Goal: Information Seeking & Learning: Learn about a topic

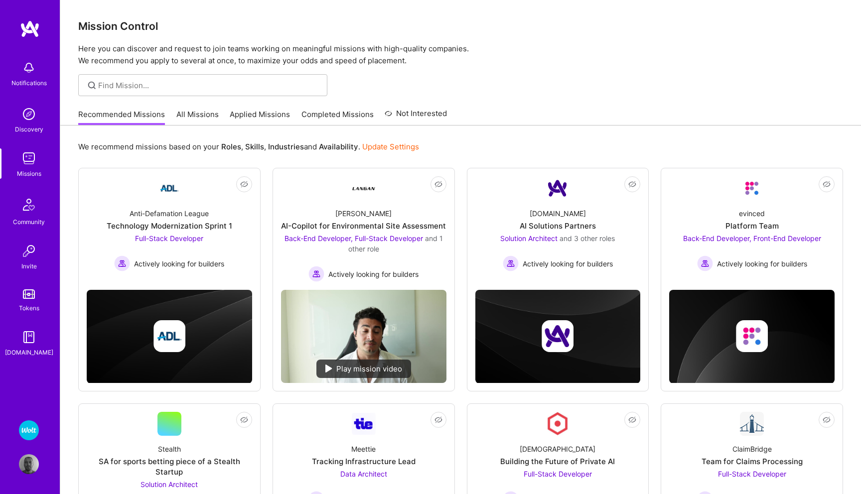
click at [198, 116] on link "All Missions" at bounding box center [197, 117] width 42 height 16
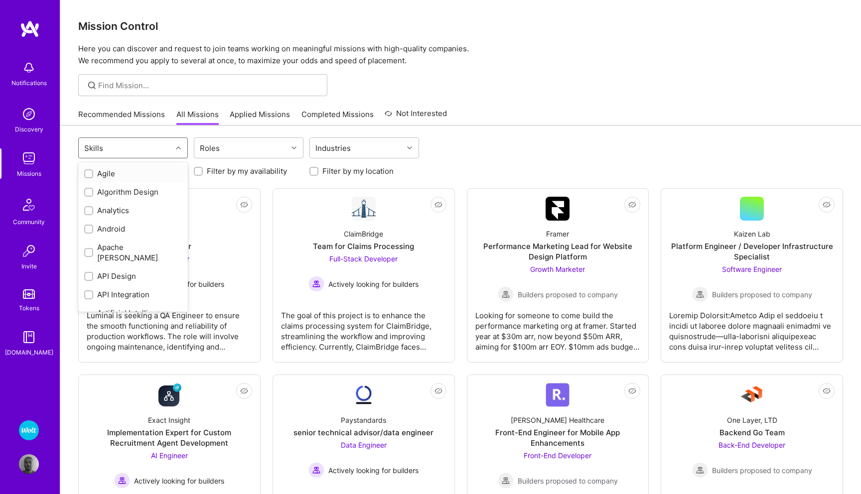
click at [177, 148] on icon at bounding box center [178, 147] width 5 height 5
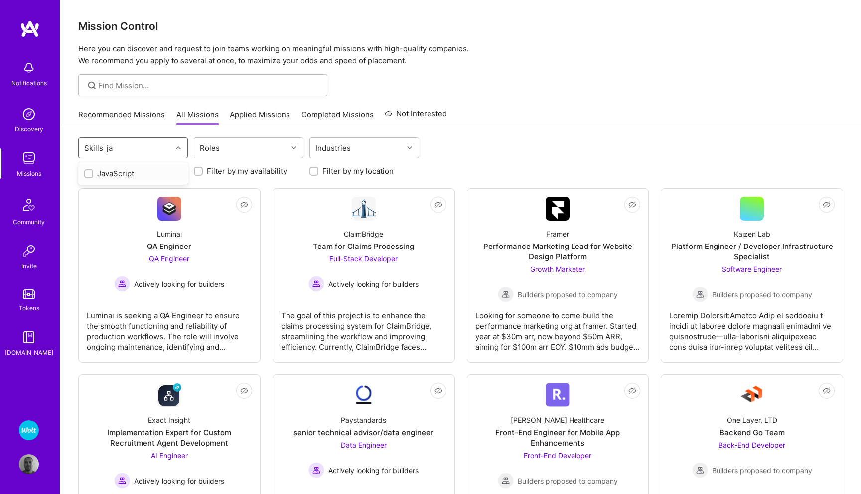
type input "j"
click at [27, 463] on img at bounding box center [29, 464] width 20 height 20
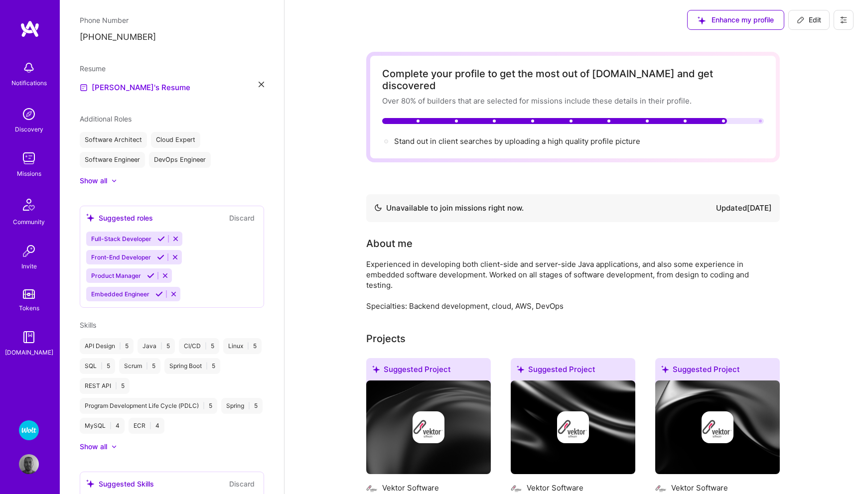
scroll to position [350, 0]
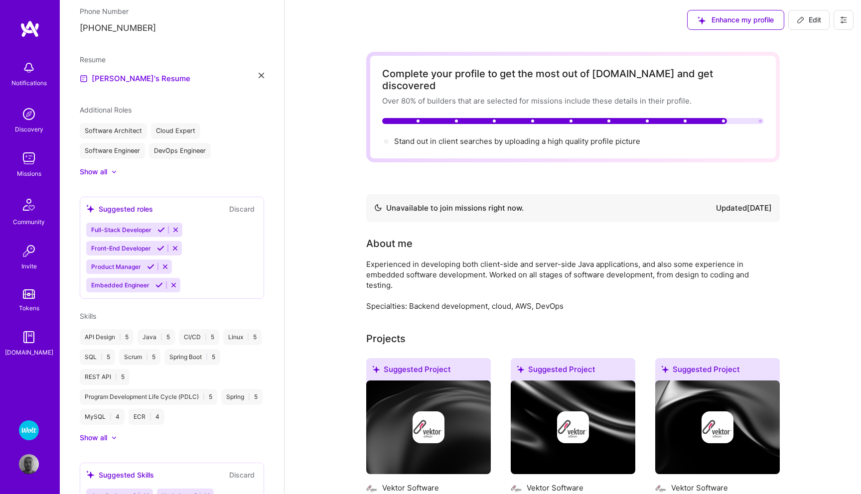
click at [115, 438] on icon at bounding box center [114, 438] width 3 height 2
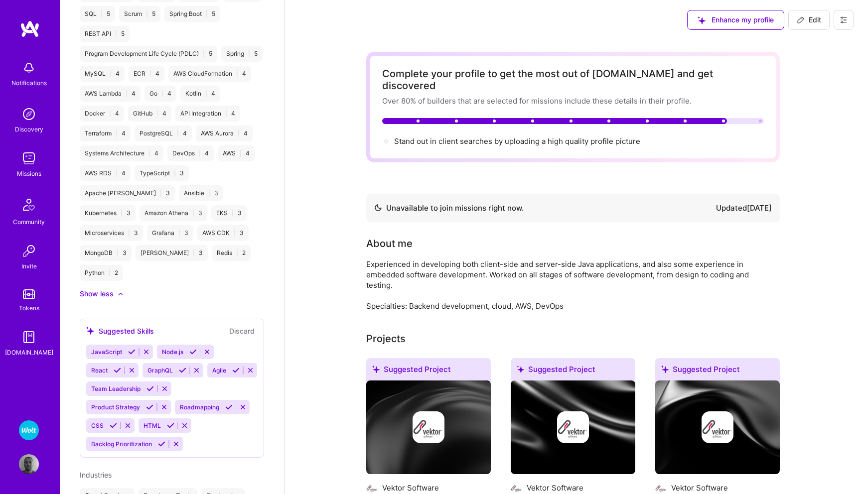
scroll to position [694, 0]
click at [237, 324] on button "Discard" at bounding box center [241, 329] width 31 height 11
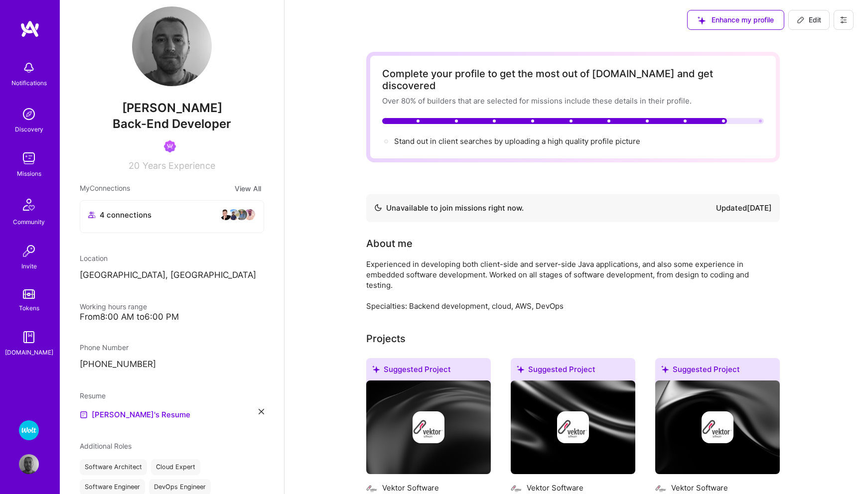
scroll to position [0, 0]
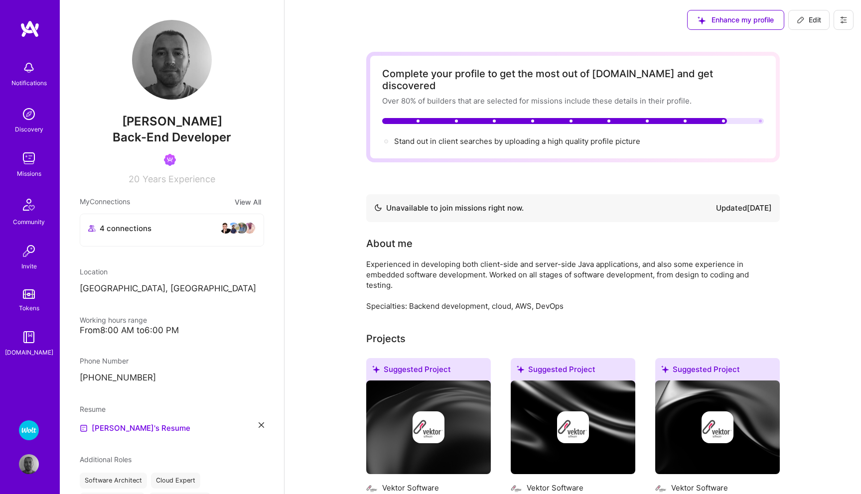
click at [25, 167] on img at bounding box center [29, 158] width 20 height 20
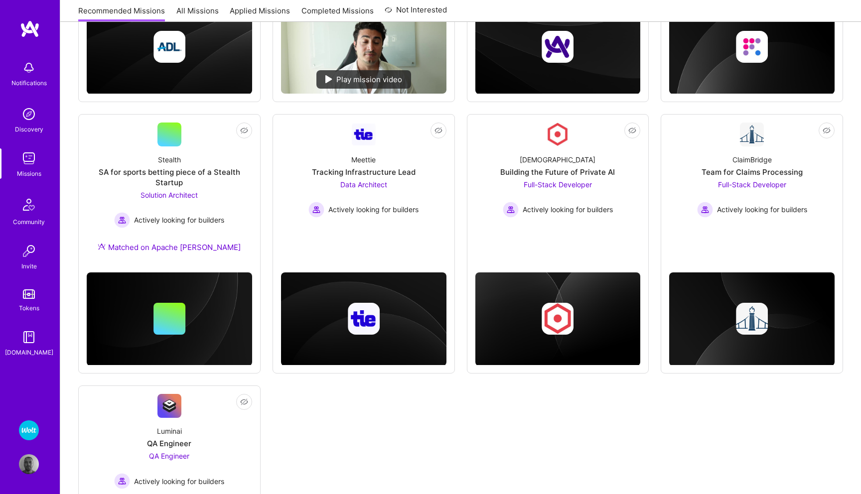
scroll to position [289, 0]
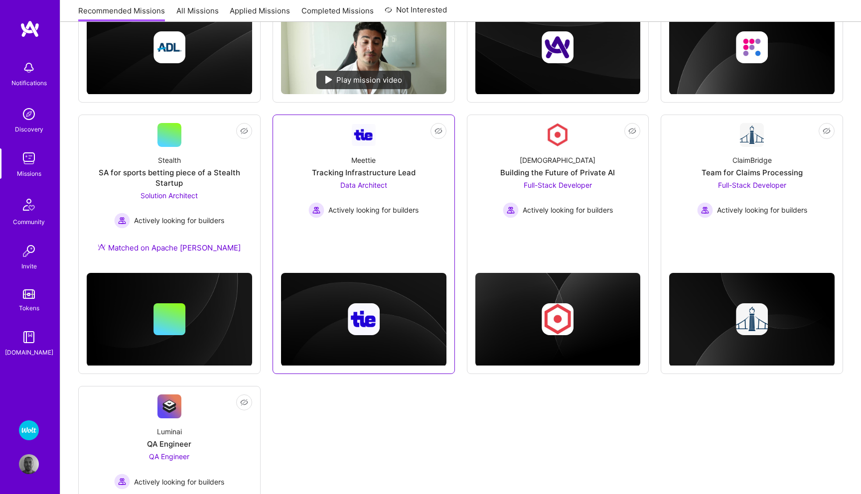
click at [372, 184] on span "Data Architect" at bounding box center [363, 185] width 47 height 8
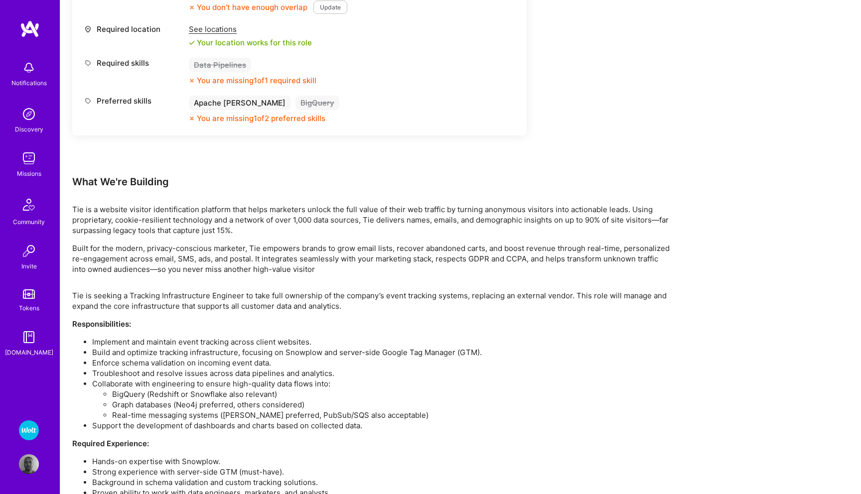
scroll to position [594, 0]
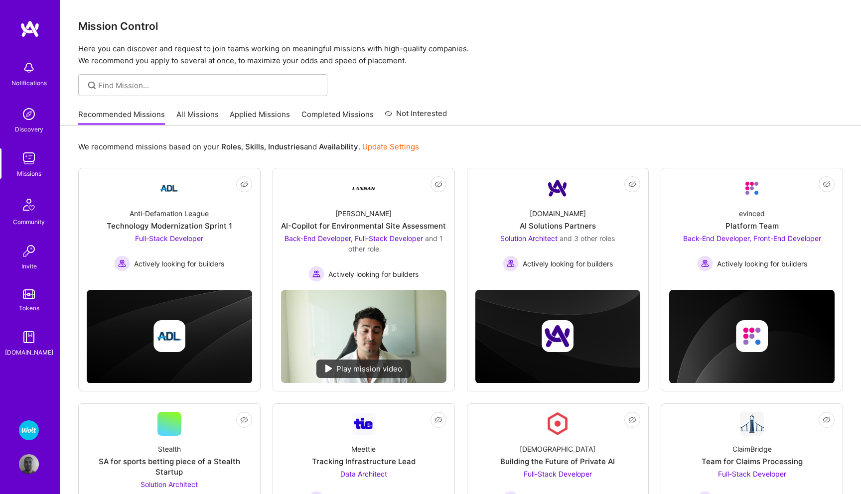
click at [192, 117] on link "All Missions" at bounding box center [197, 117] width 42 height 16
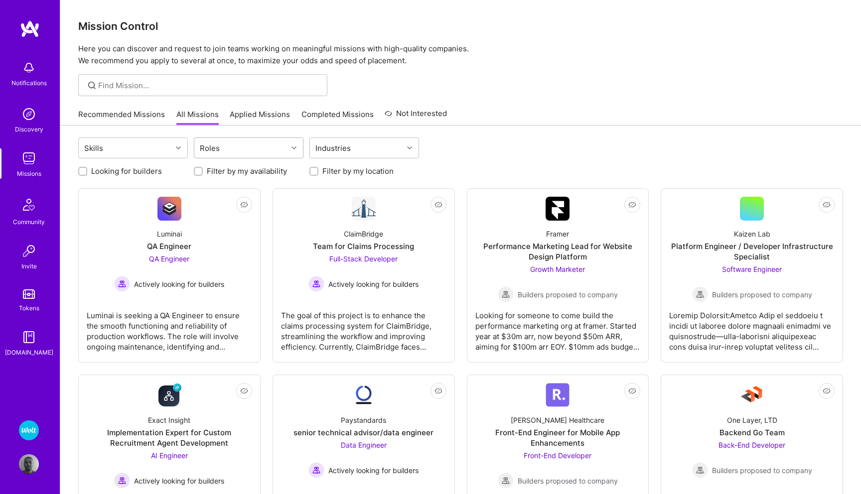
click at [294, 149] on icon at bounding box center [293, 147] width 5 height 5
click at [203, 249] on input "checkbox" at bounding box center [205, 248] width 7 height 7
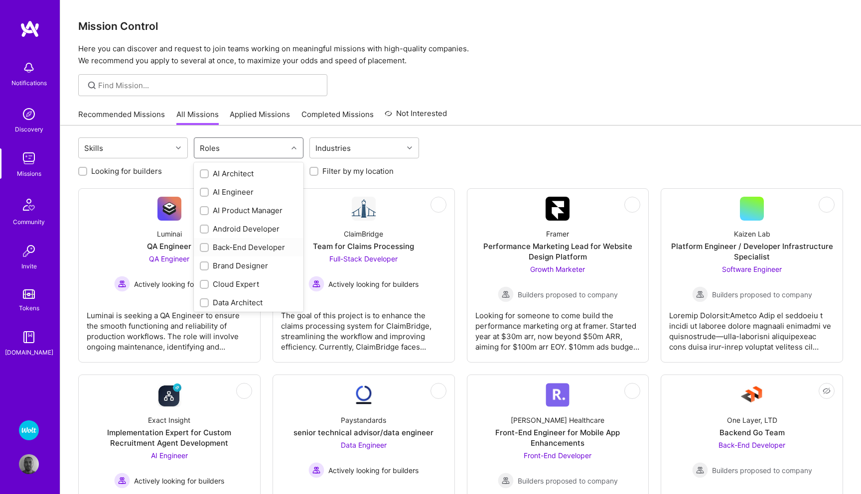
checkbox input "true"
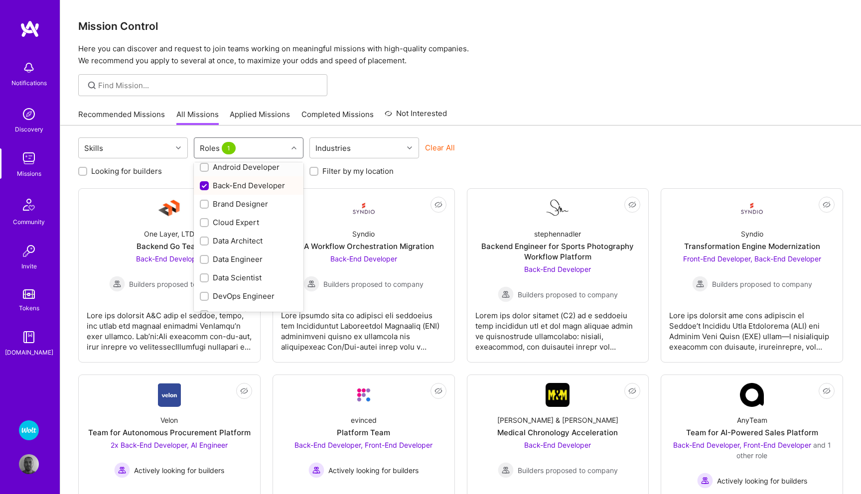
scroll to position [65, 0]
click at [204, 218] on input "checkbox" at bounding box center [205, 220] width 7 height 7
checkbox input "true"
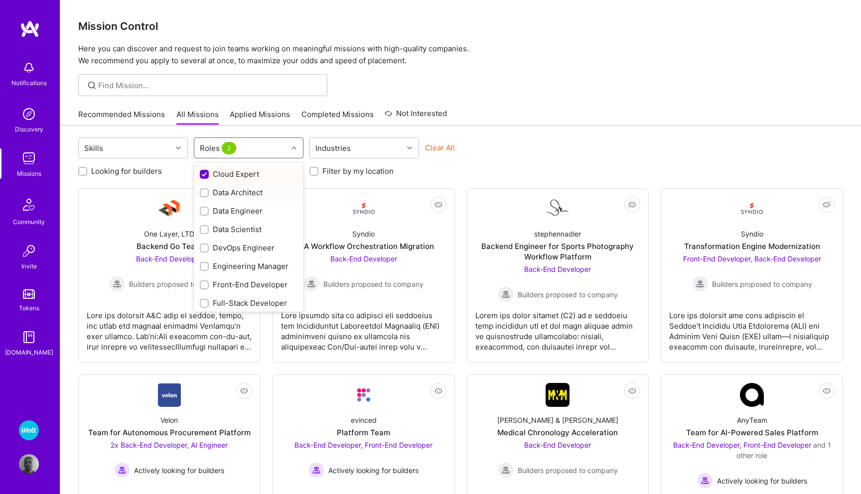
scroll to position [112, 0]
click at [202, 245] on input "checkbox" at bounding box center [205, 246] width 7 height 7
checkbox input "true"
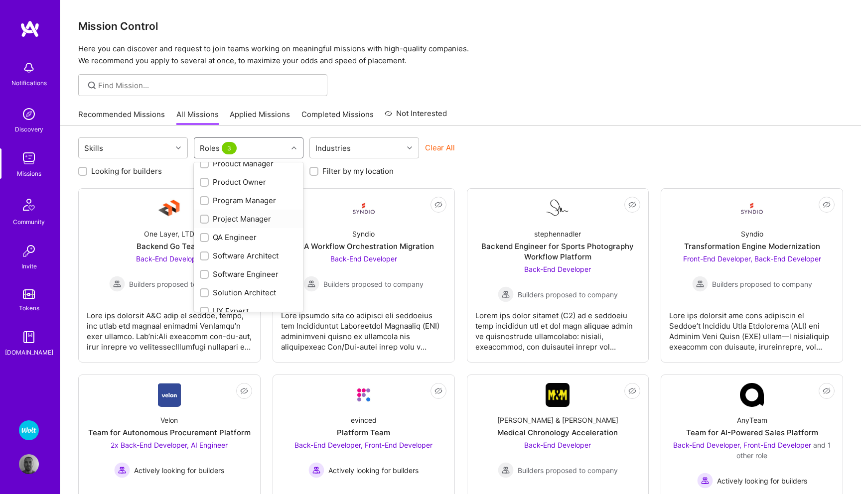
scroll to position [389, 0]
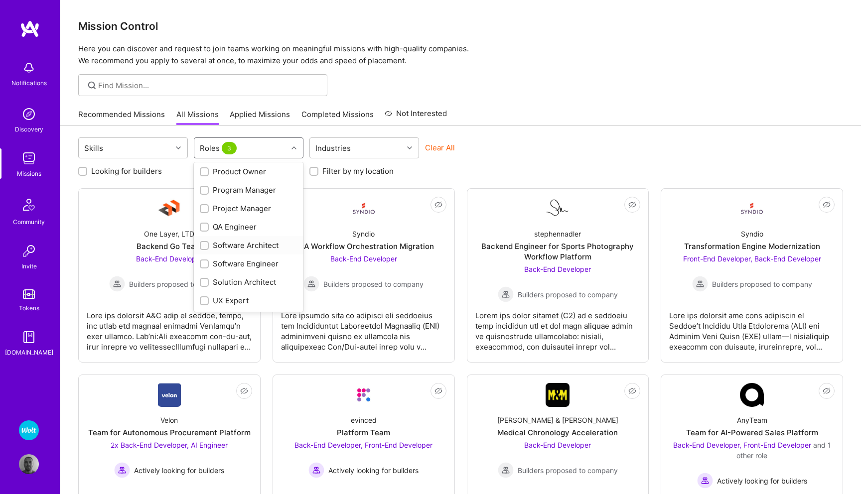
click at [205, 246] on input "checkbox" at bounding box center [205, 246] width 7 height 7
checkbox input "true"
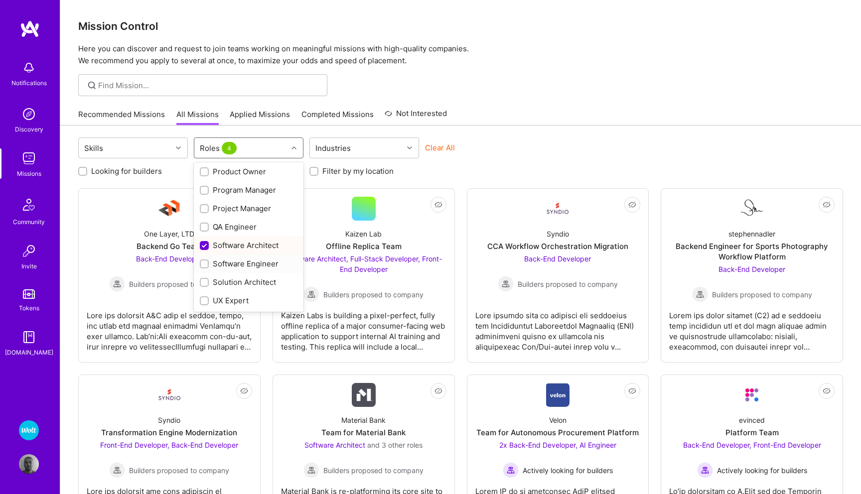
click at [204, 262] on input "checkbox" at bounding box center [205, 264] width 7 height 7
checkbox input "true"
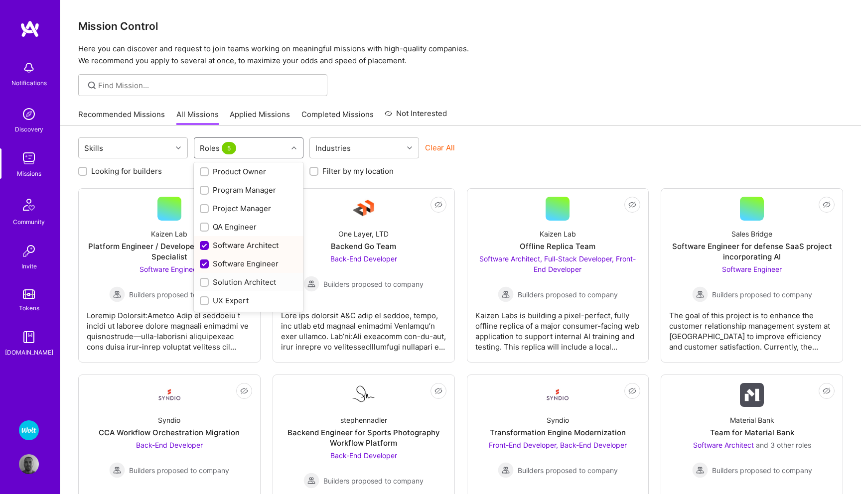
click at [203, 282] on input "checkbox" at bounding box center [205, 282] width 7 height 7
checkbox input "true"
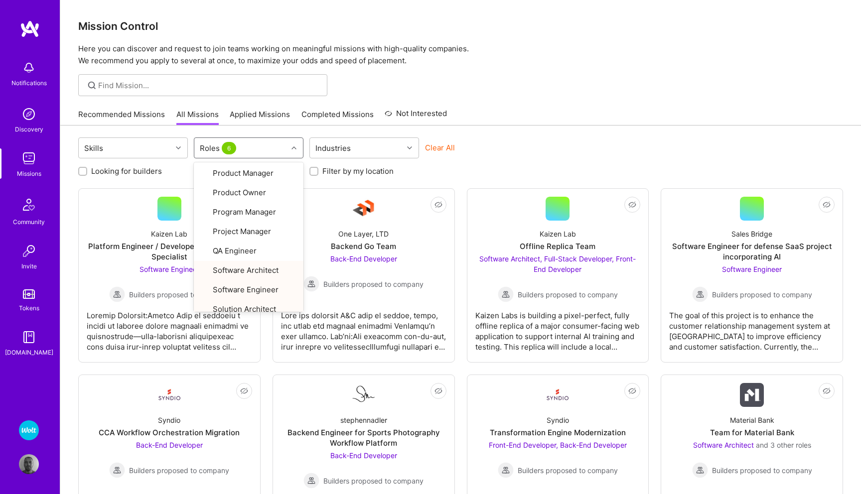
click at [521, 142] on div "Skills option Solution Architect, selected. option Software Engineer focused, 2…" at bounding box center [460, 148] width 765 height 23
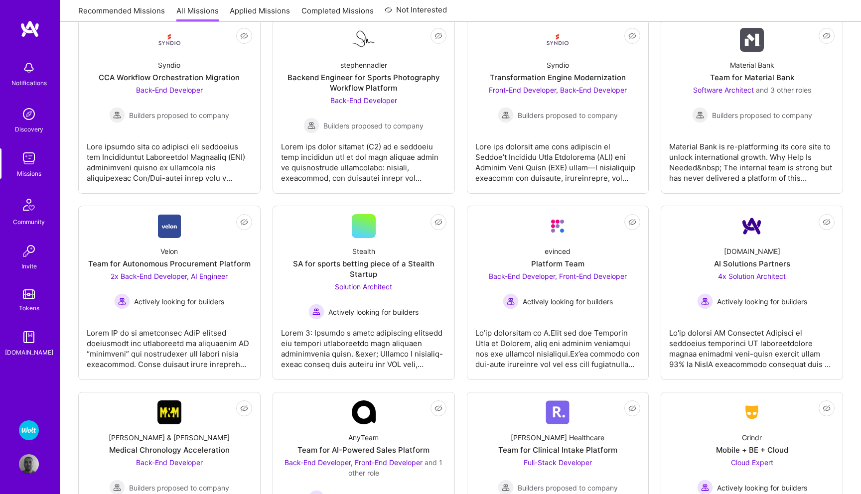
scroll to position [0, 0]
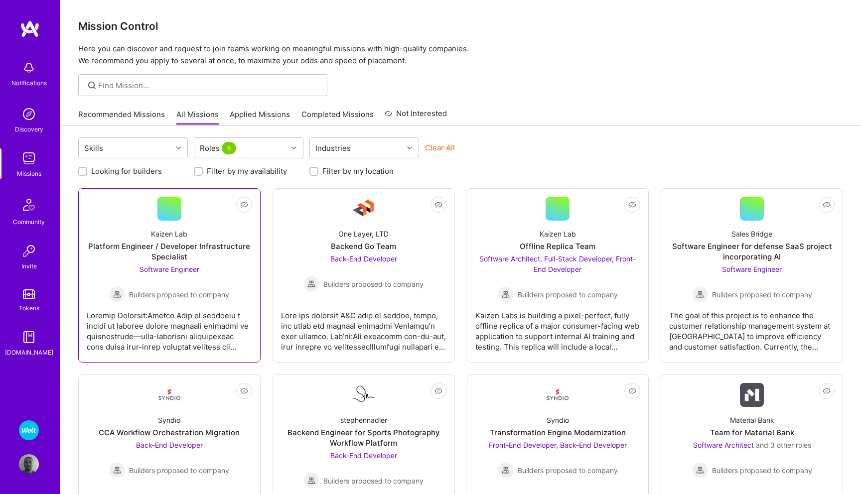
click at [182, 267] on span "Software Engineer" at bounding box center [169, 269] width 60 height 8
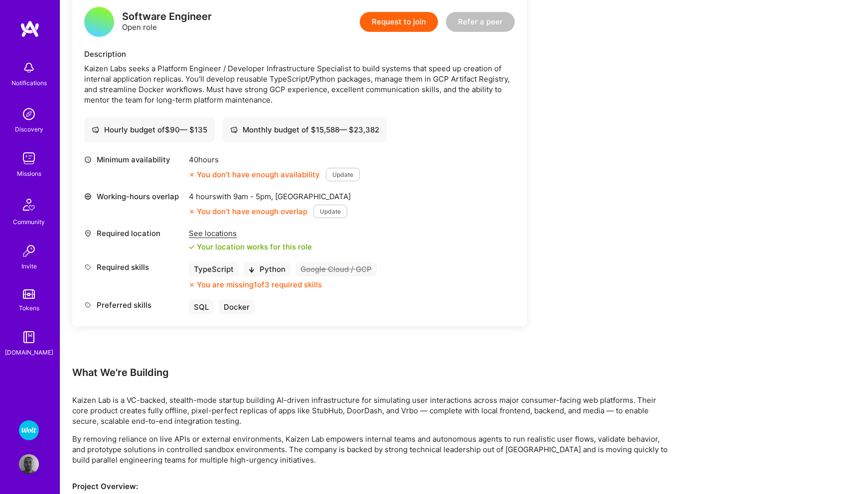
scroll to position [264, 0]
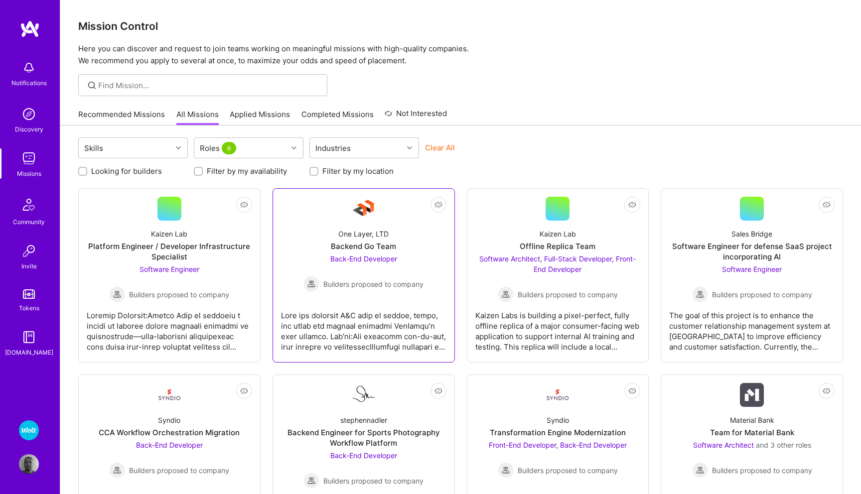
click at [356, 257] on span "Back-End Developer" at bounding box center [363, 259] width 67 height 8
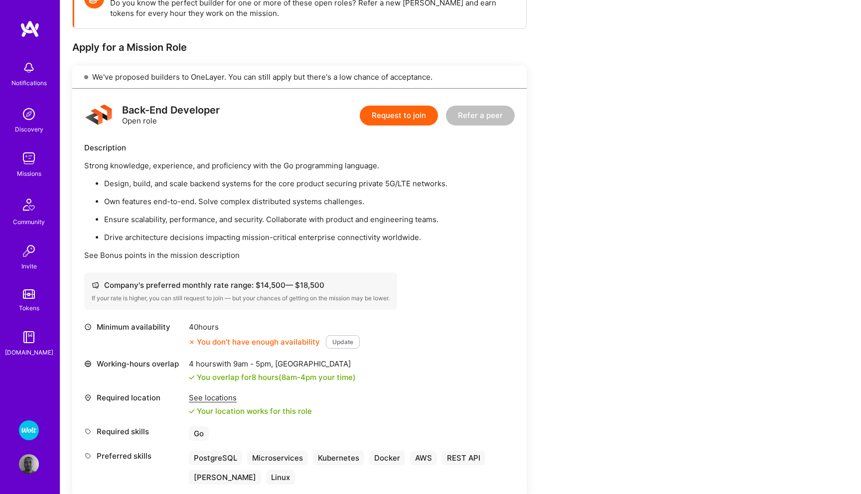
scroll to position [169, 0]
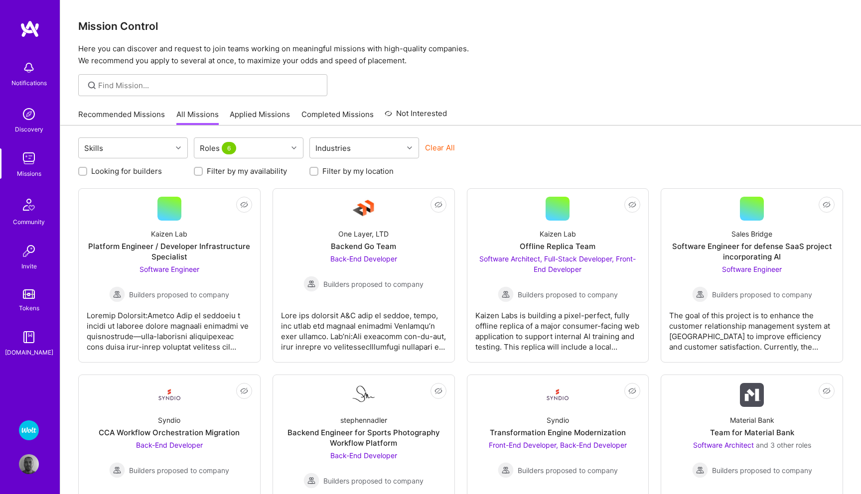
click at [82, 171] on input "Looking for builders" at bounding box center [83, 171] width 7 height 7
checkbox input "true"
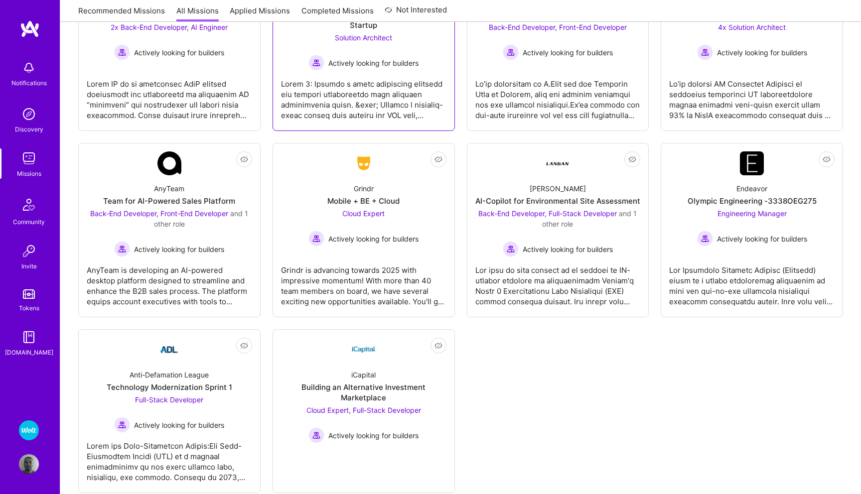
scroll to position [255, 0]
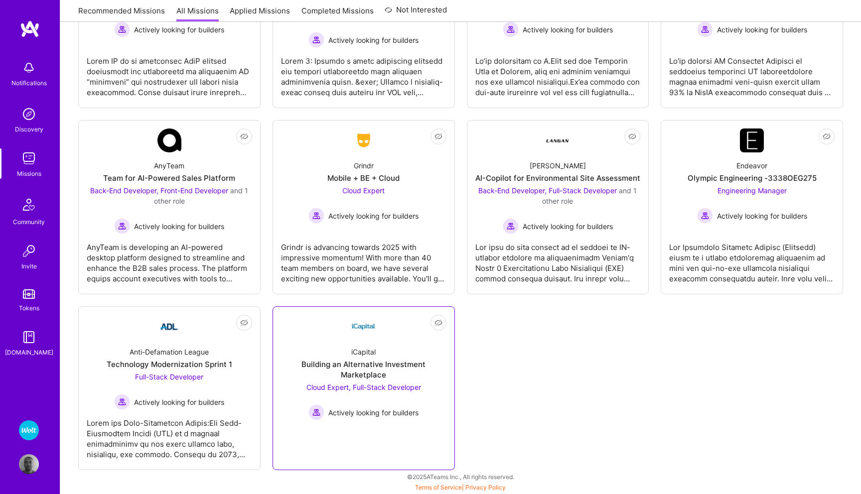
click at [322, 387] on span "Cloud Expert, Full-Stack Developer" at bounding box center [363, 387] width 115 height 8
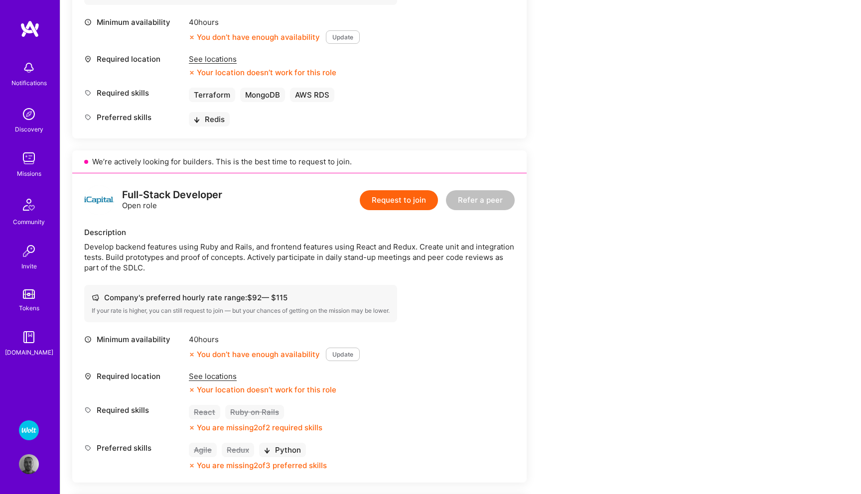
scroll to position [497, 0]
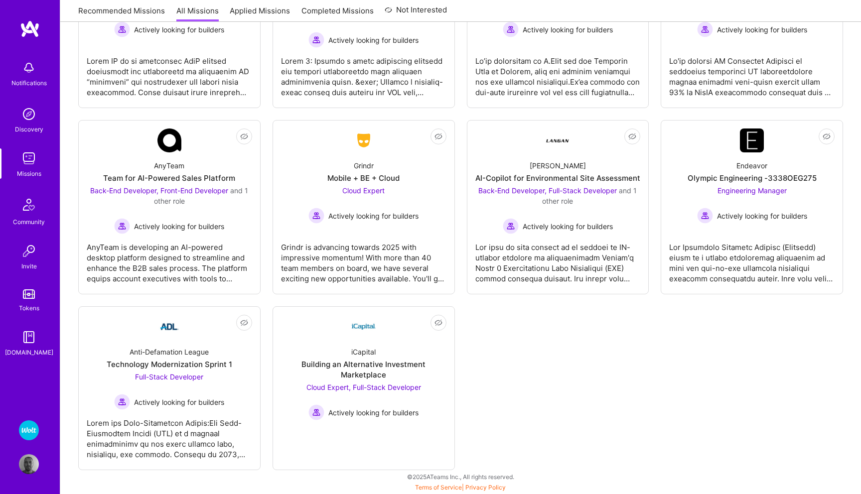
scroll to position [255, 0]
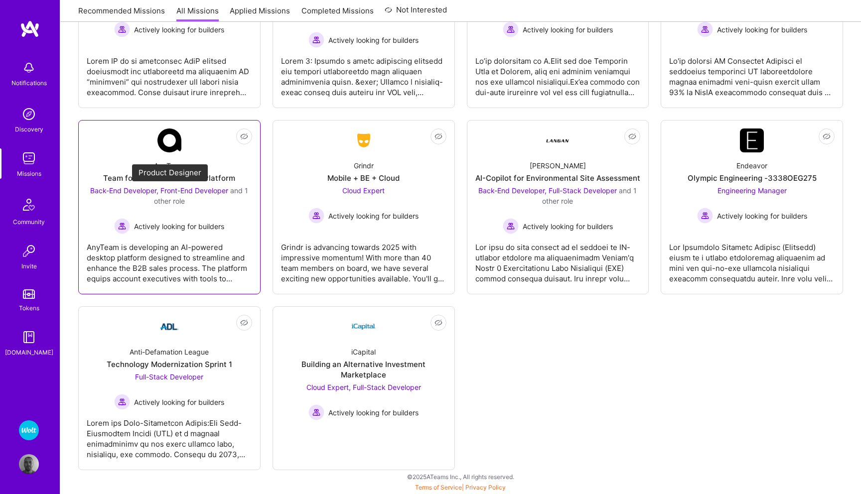
click at [122, 190] on span "Back-End Developer, Front-End Developer" at bounding box center [159, 190] width 138 height 8
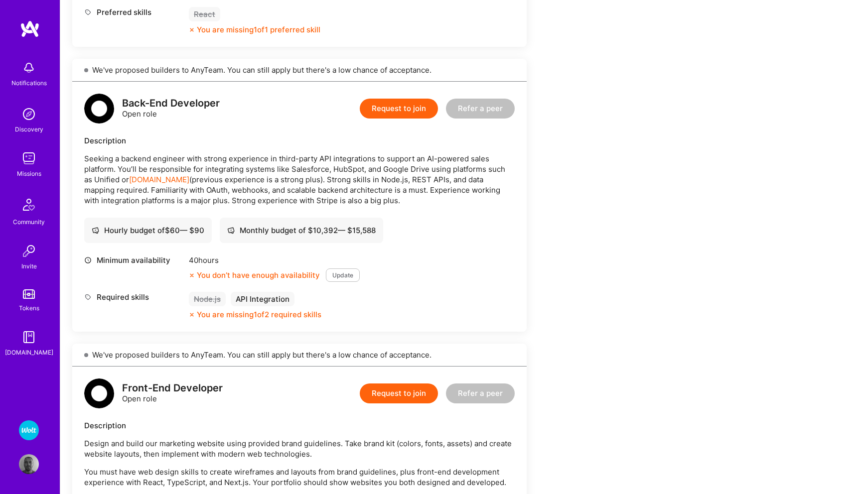
scroll to position [554, 0]
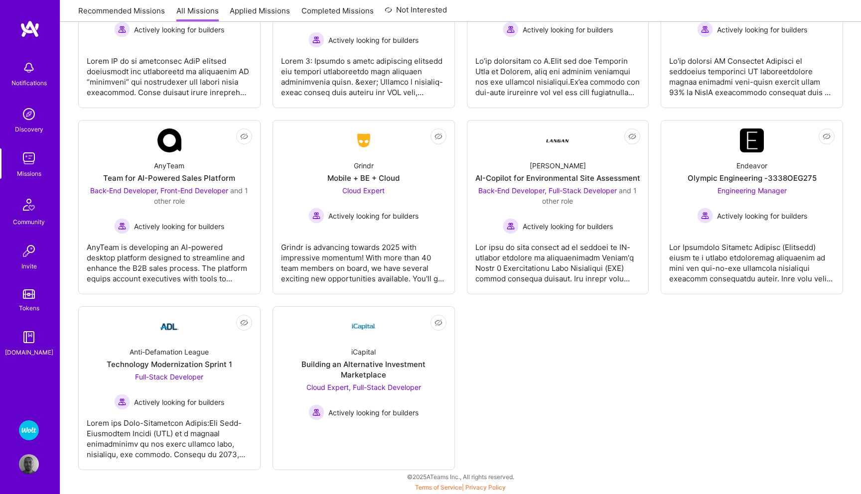
scroll to position [255, 0]
click at [372, 190] on span "Cloud Expert" at bounding box center [363, 190] width 42 height 8
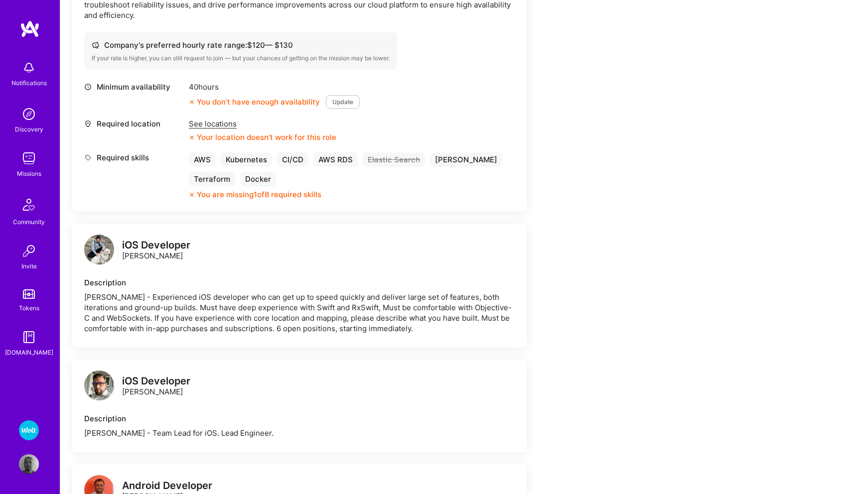
scroll to position [389, 0]
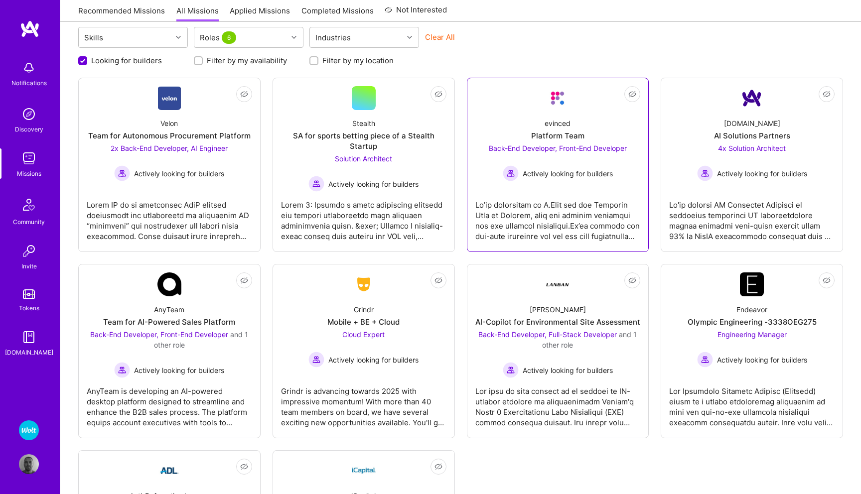
scroll to position [108, 0]
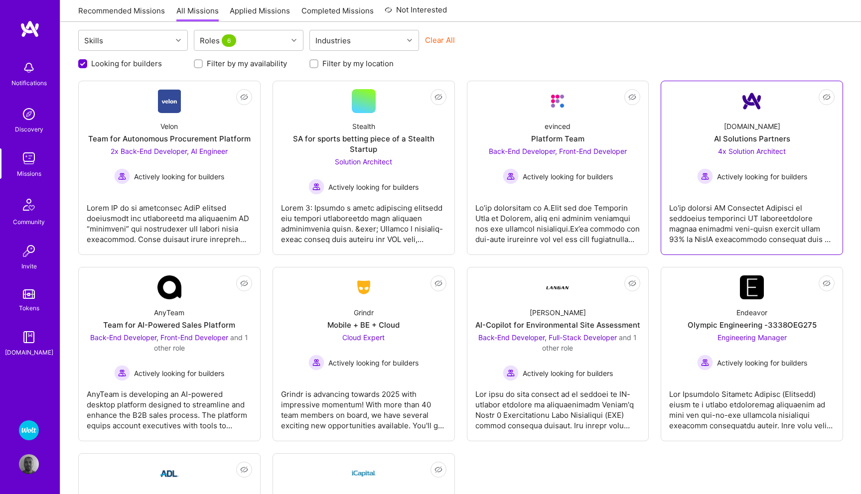
click at [732, 153] on span "4x Solution Architect" at bounding box center [752, 151] width 68 height 8
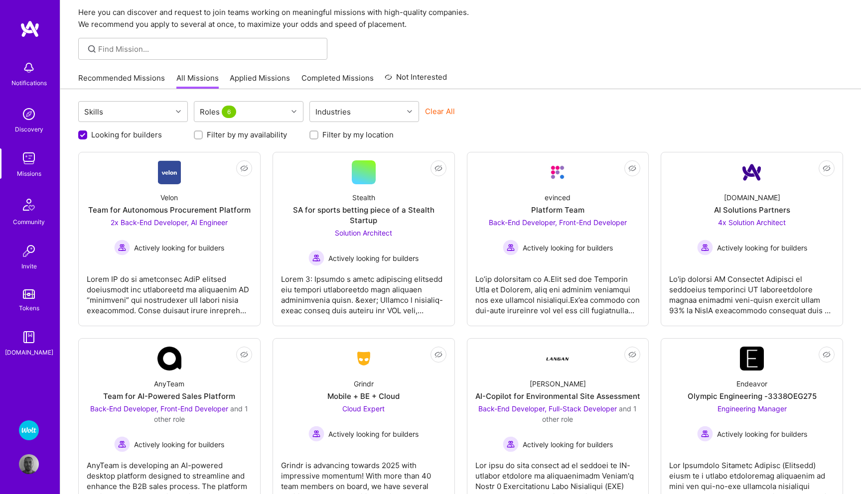
scroll to position [18, 0]
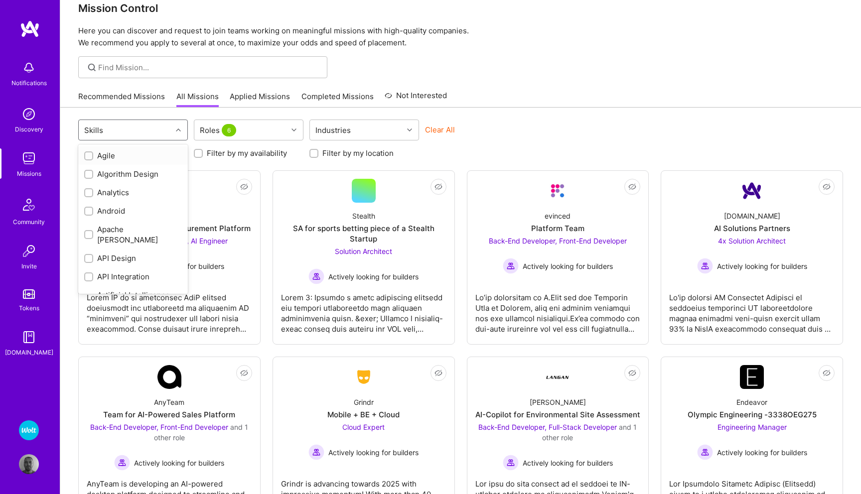
click at [178, 129] on icon at bounding box center [178, 130] width 5 height 5
click at [88, 256] on input "checkbox" at bounding box center [89, 259] width 7 height 7
checkbox input "true"
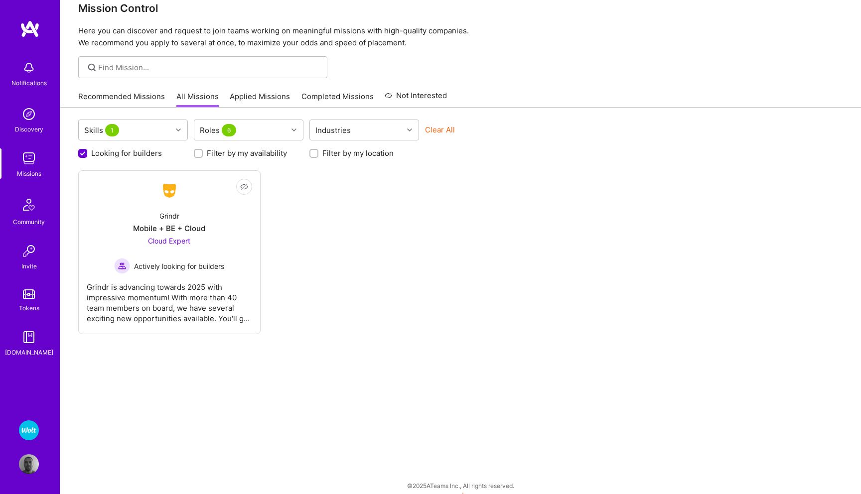
click at [304, 253] on div "Not Interested Grindr Mobile + BE + Cloud Cloud Expert Actively looking for bui…" at bounding box center [460, 252] width 765 height 164
click at [179, 130] on icon at bounding box center [178, 130] width 5 height 5
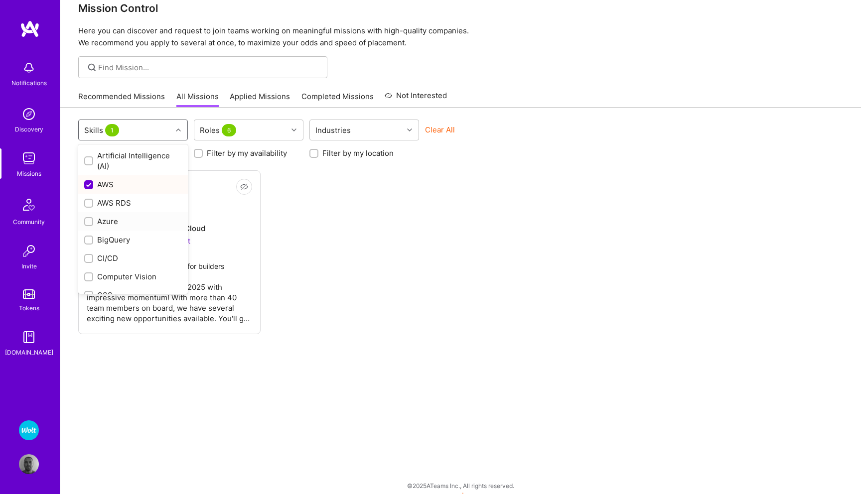
scroll to position [140, 0]
click at [87, 255] on input "checkbox" at bounding box center [89, 258] width 7 height 7
checkbox input "true"
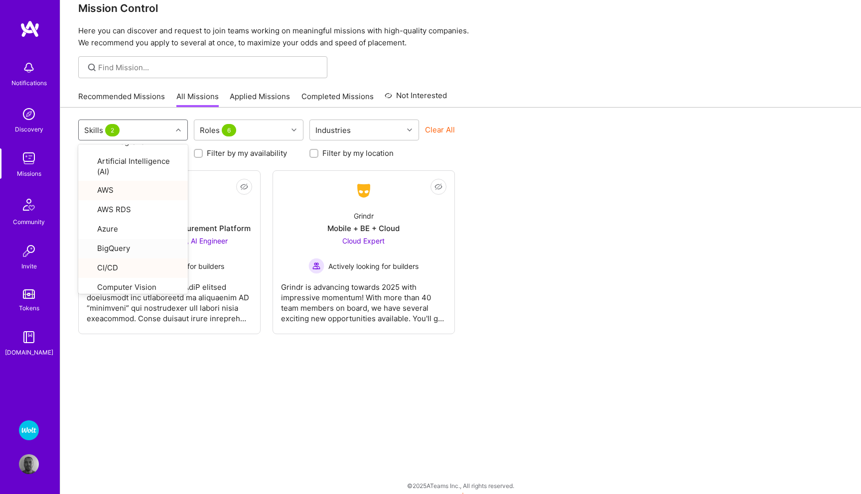
click at [258, 406] on div "option CI/CD, selected. option BigQuery focused, 12 of 81. 81 results available…" at bounding box center [460, 305] width 800 height 395
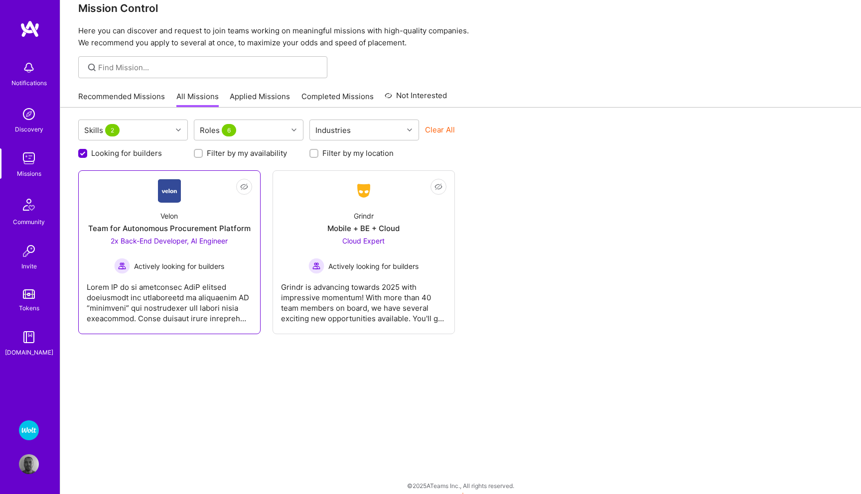
click at [147, 239] on span "2x Back-End Developer, AI Engineer" at bounding box center [169, 241] width 117 height 8
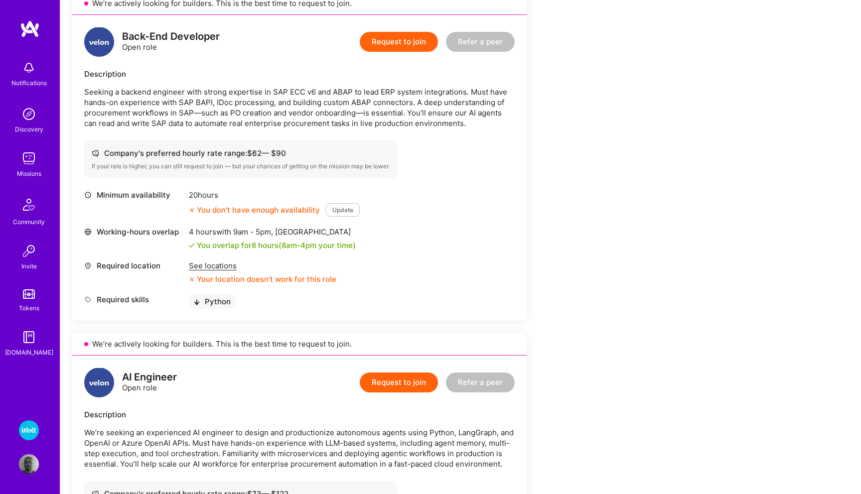
scroll to position [242, 0]
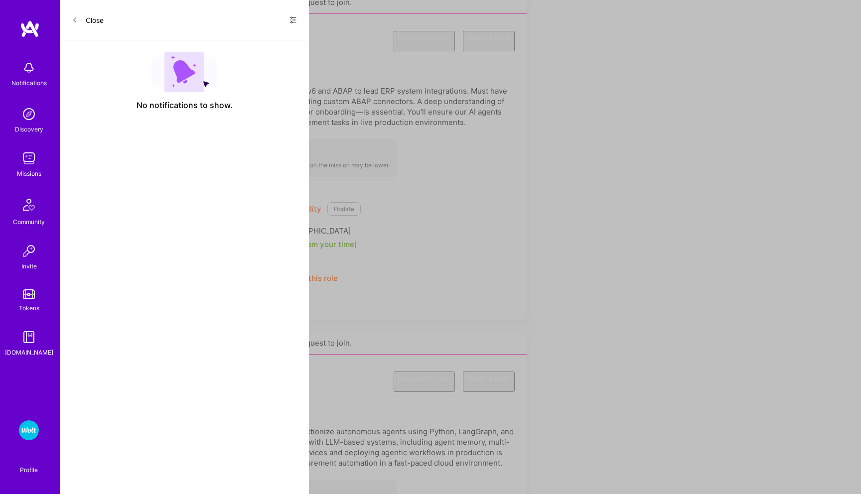
scroll to position [18, 0]
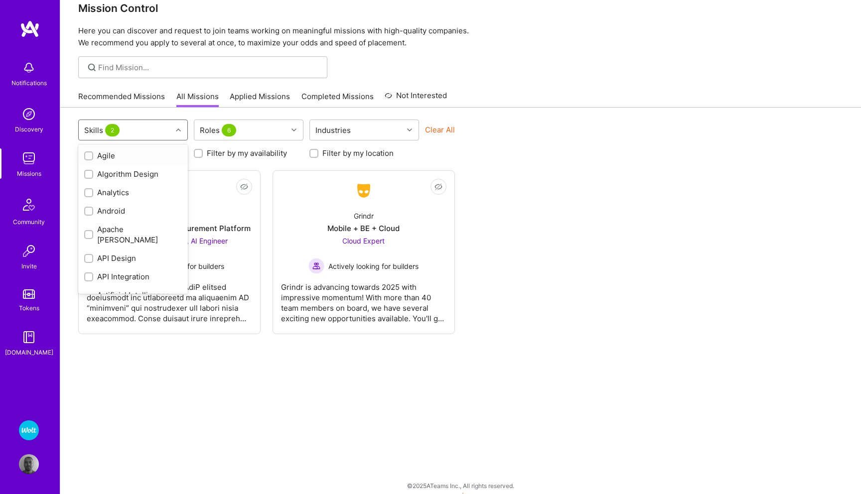
click at [178, 129] on icon at bounding box center [178, 130] width 5 height 5
click at [88, 228] on input "checkbox" at bounding box center [89, 231] width 7 height 7
checkbox input "true"
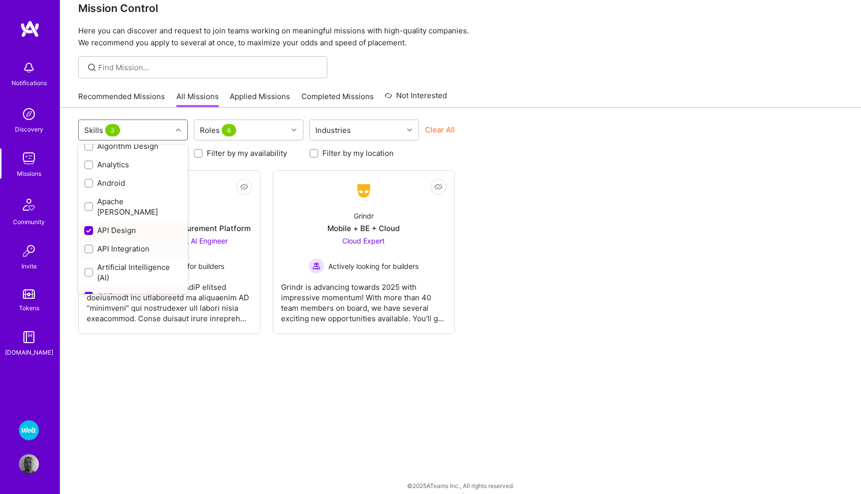
click at [88, 246] on input "checkbox" at bounding box center [89, 249] width 7 height 7
checkbox input "true"
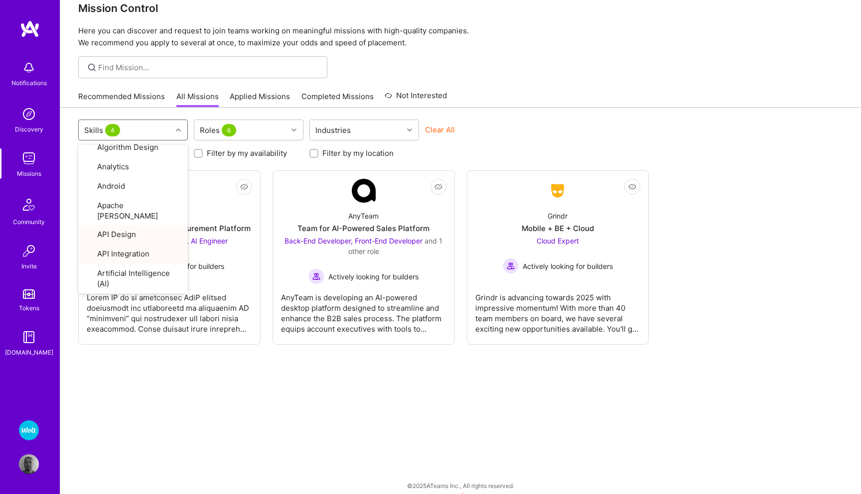
click at [166, 380] on div "option API Integration, selected. option AWS focused, 9 of 81. 81 results avail…" at bounding box center [460, 305] width 800 height 395
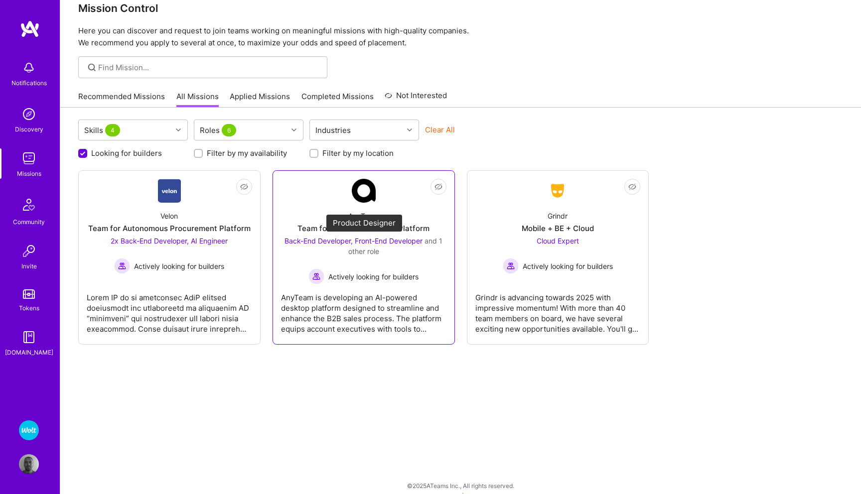
click at [322, 238] on span "Back-End Developer, Front-End Developer" at bounding box center [353, 241] width 138 height 8
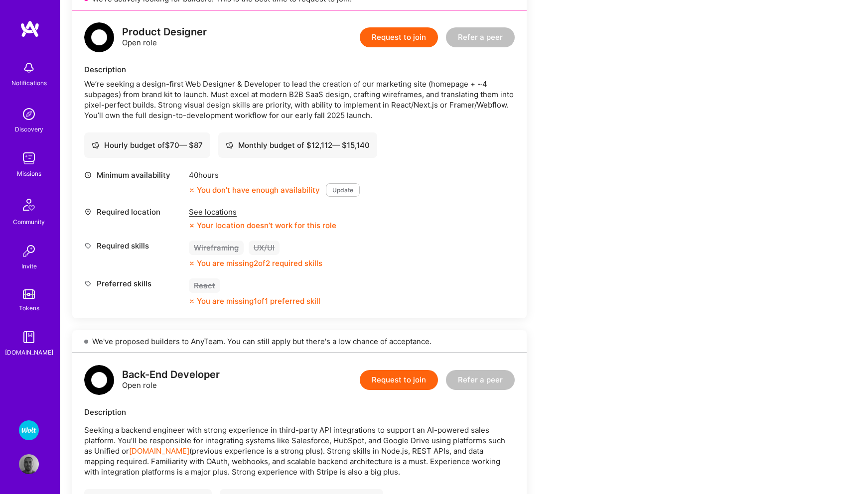
scroll to position [250, 0]
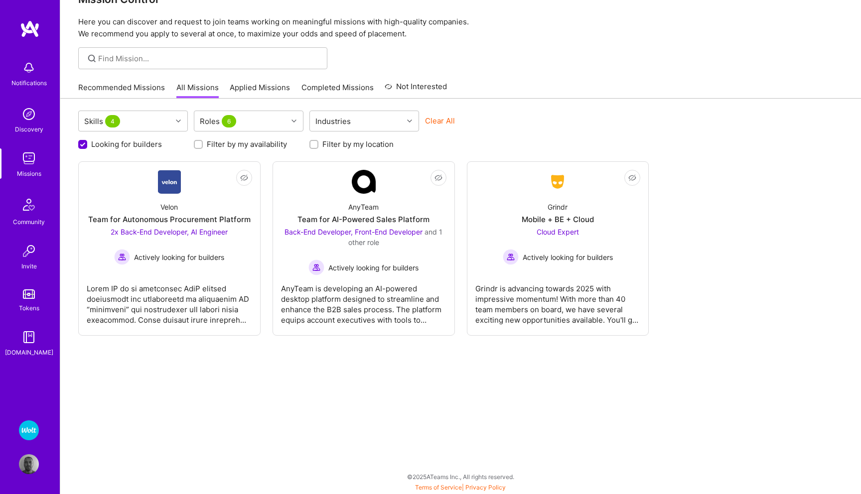
scroll to position [18, 0]
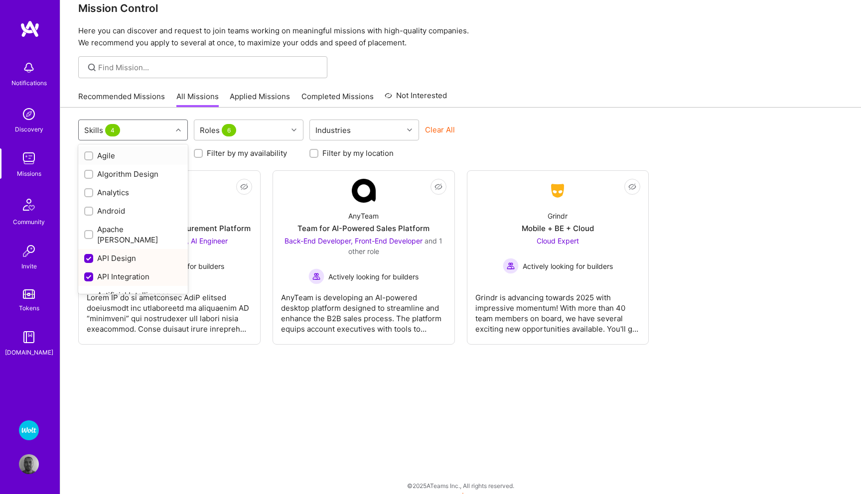
click at [179, 131] on icon at bounding box center [178, 130] width 5 height 5
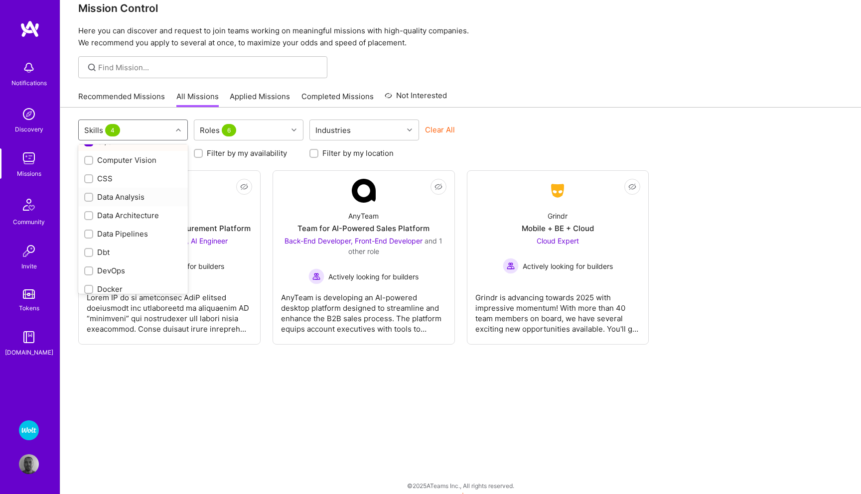
scroll to position [265, 0]
click at [88, 259] on input "checkbox" at bounding box center [89, 262] width 7 height 7
checkbox input "true"
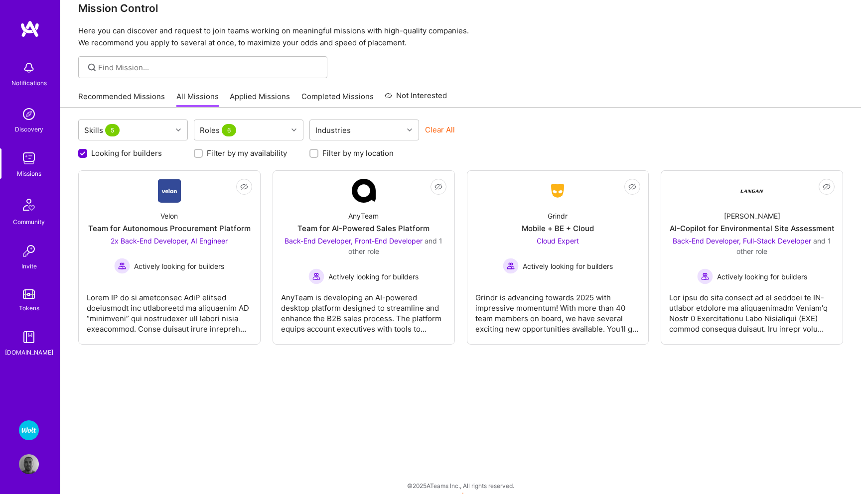
click at [597, 376] on div "Skills 5 Roles 6 Industries Clear All Looking for builders Filter by my availab…" at bounding box center [460, 305] width 800 height 395
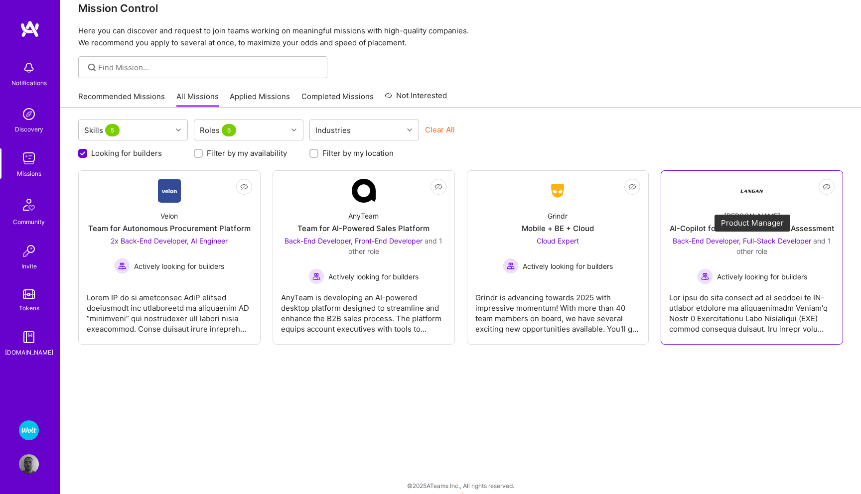
click at [697, 240] on span "Back-End Developer, Full-Stack Developer" at bounding box center [741, 241] width 138 height 8
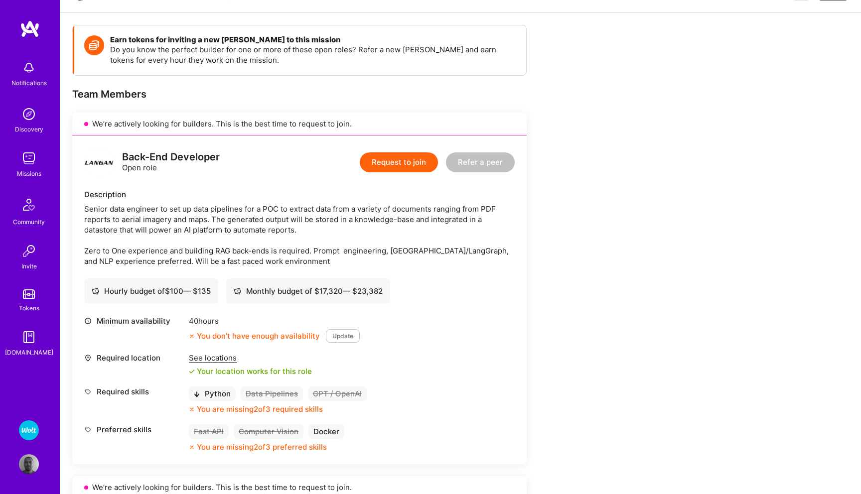
scroll to position [147, 0]
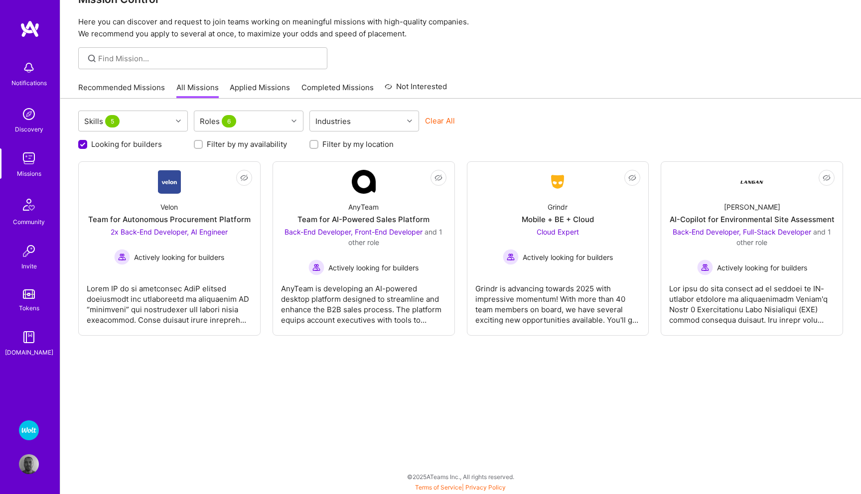
scroll to position [18, 0]
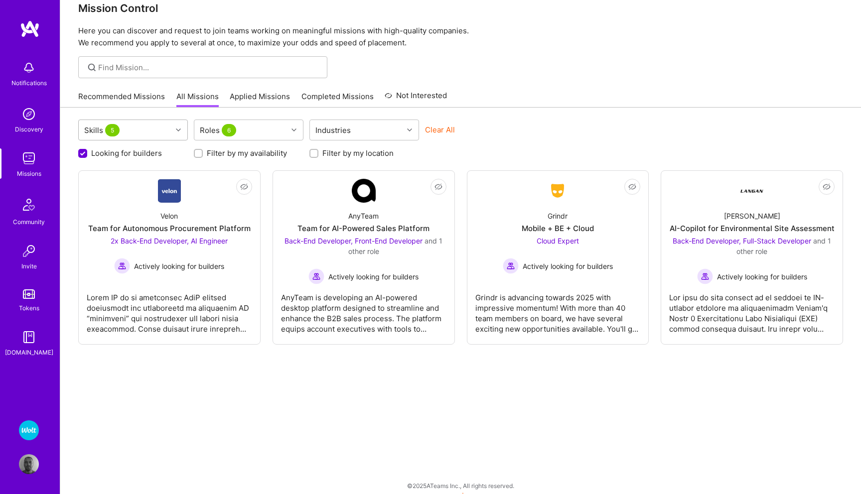
click at [177, 129] on icon at bounding box center [178, 130] width 5 height 5
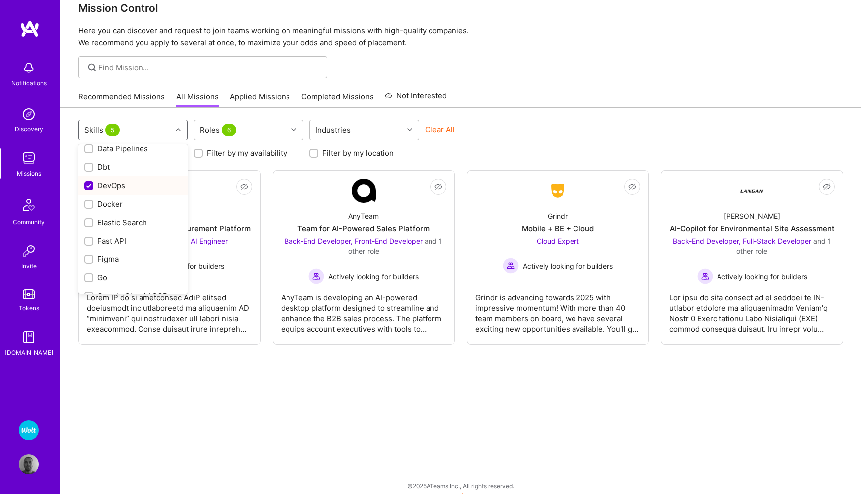
scroll to position [342, 0]
click at [106, 198] on div "Docker" at bounding box center [133, 203] width 98 height 10
checkbox input "true"
click at [89, 229] on input "checkbox" at bounding box center [89, 232] width 7 height 7
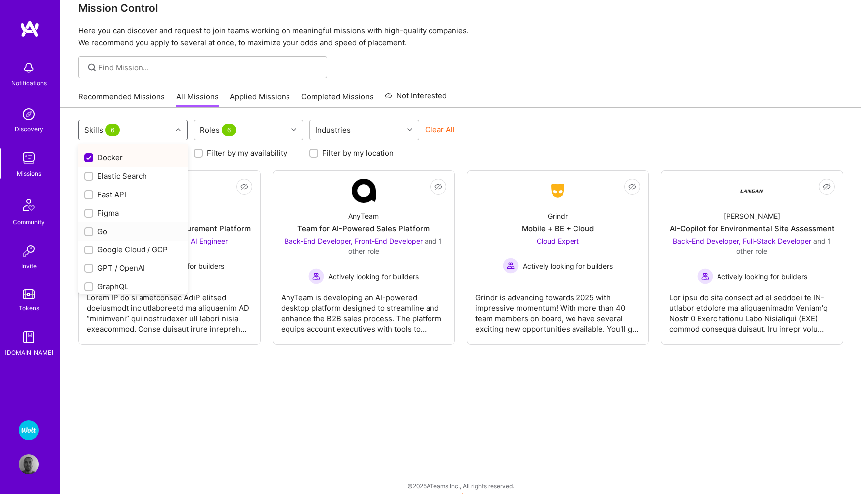
checkbox input "true"
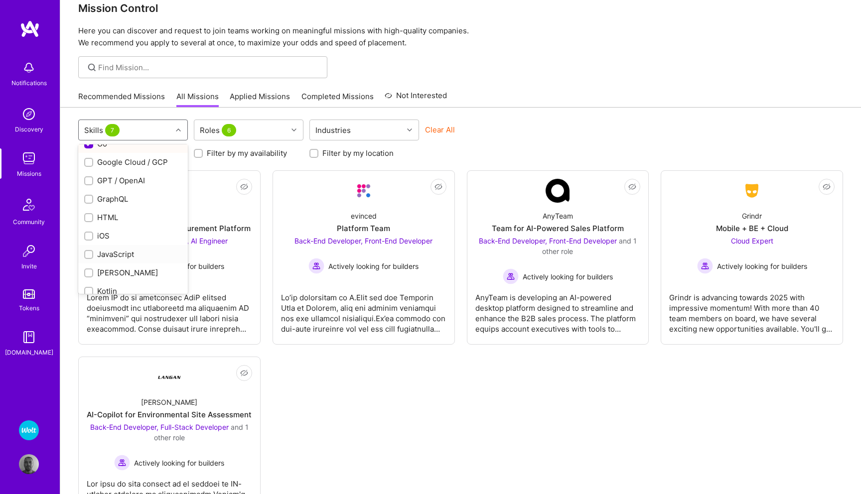
scroll to position [486, 0]
click at [87, 259] on input "checkbox" at bounding box center [89, 262] width 7 height 7
checkbox input "true"
click at [89, 277] on input "checkbox" at bounding box center [89, 280] width 7 height 7
checkbox input "true"
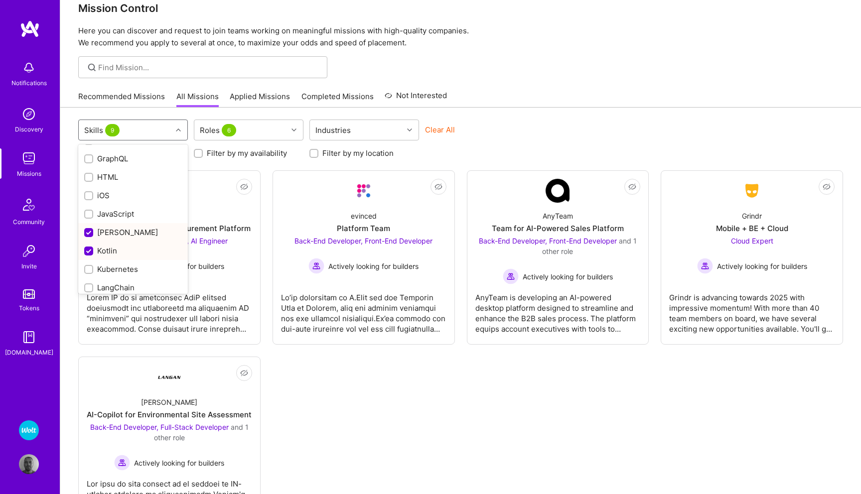
scroll to position [516, 0]
click at [90, 265] on input "checkbox" at bounding box center [89, 268] width 7 height 7
checkbox input "true"
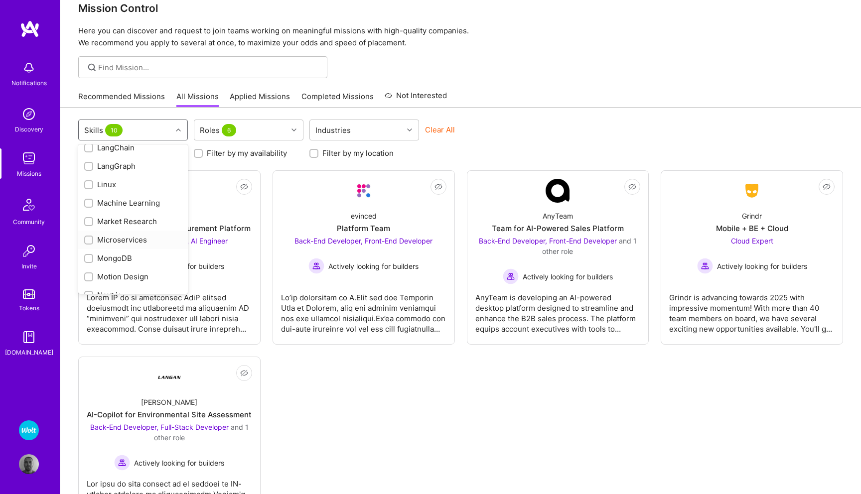
click at [90, 237] on input "checkbox" at bounding box center [89, 240] width 7 height 7
checkbox input "true"
click at [89, 255] on input "checkbox" at bounding box center [89, 258] width 7 height 7
checkbox input "true"
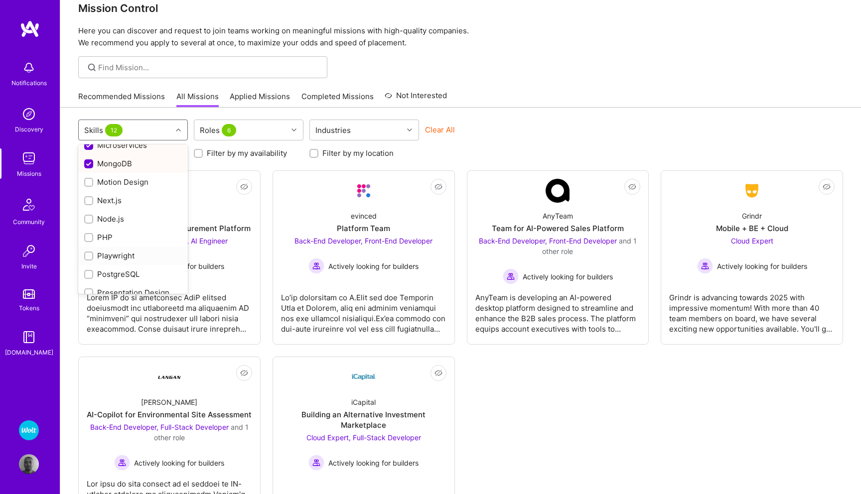
scroll to position [760, 0]
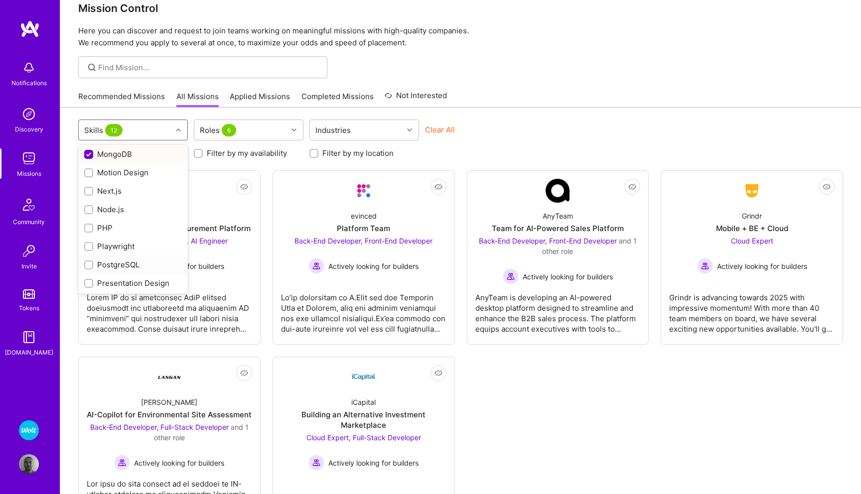
click at [88, 262] on input "checkbox" at bounding box center [89, 265] width 7 height 7
checkbox input "true"
click at [91, 212] on input "checkbox" at bounding box center [89, 215] width 7 height 7
checkbox input "true"
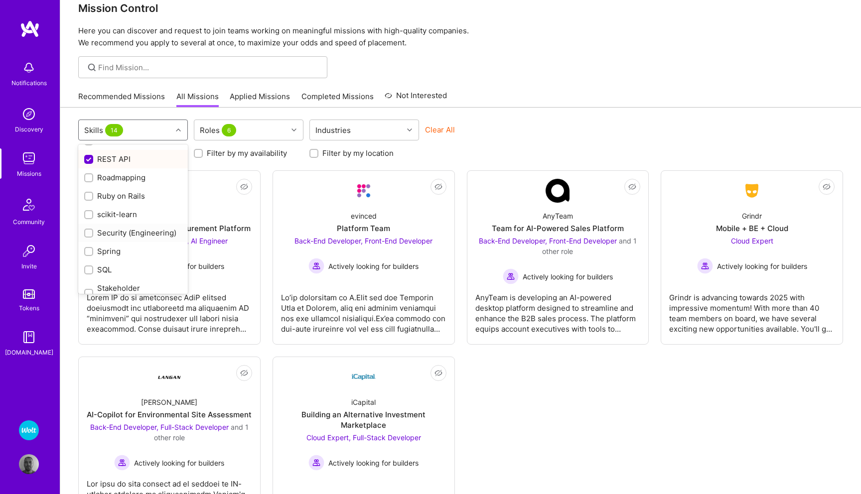
scroll to position [1131, 0]
click at [88, 241] on input "checkbox" at bounding box center [89, 244] width 7 height 7
checkbox input "true"
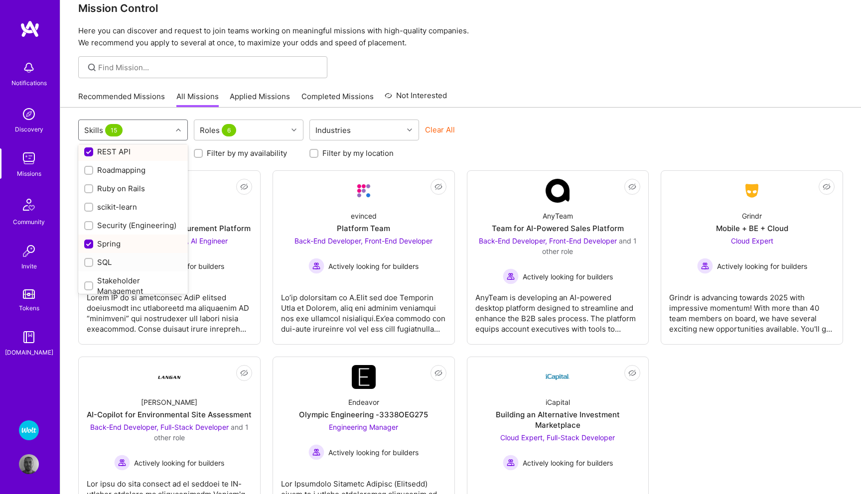
click at [91, 259] on input "checkbox" at bounding box center [89, 262] width 7 height 7
checkbox input "true"
click at [91, 232] on input "checkbox" at bounding box center [89, 235] width 7 height 7
checkbox input "true"
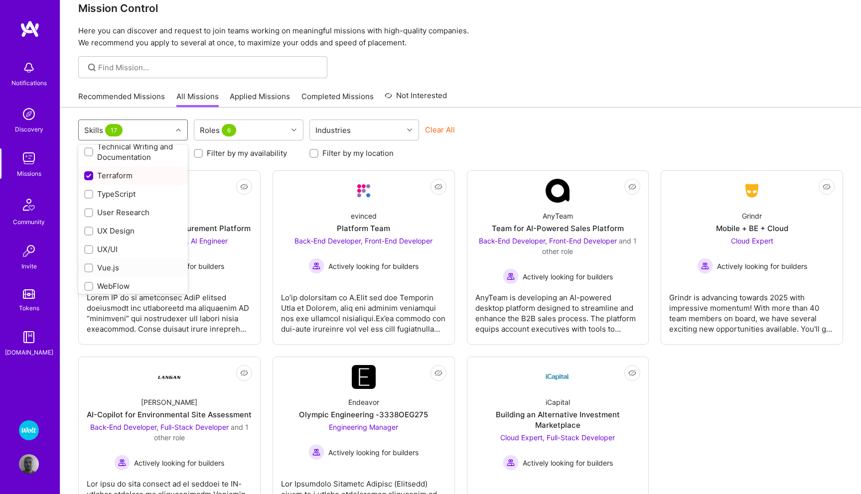
scroll to position [1379, 0]
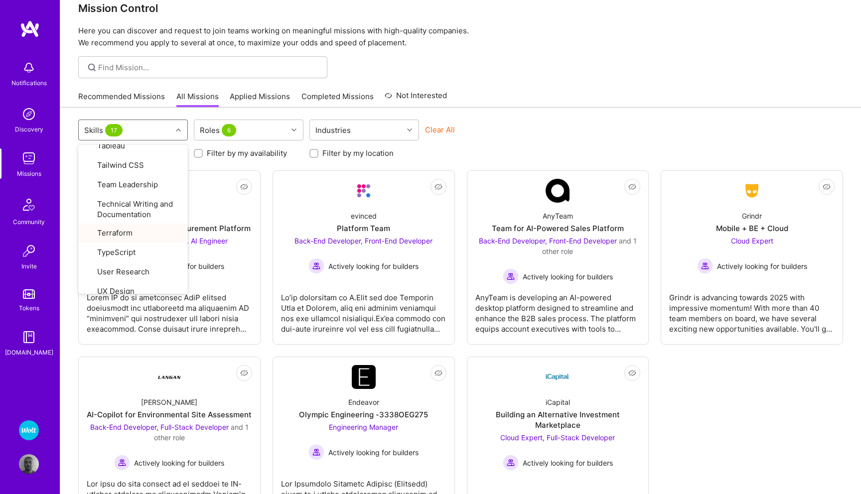
click at [727, 369] on div "Not Interested Velon Team for Autonomous Procurement Platform 2x Back-End Devel…" at bounding box center [460, 350] width 765 height 361
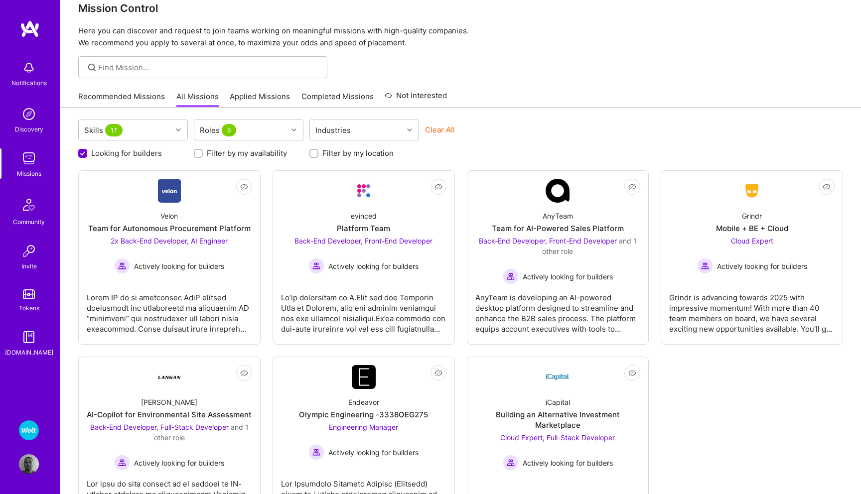
scroll to position [79, 0]
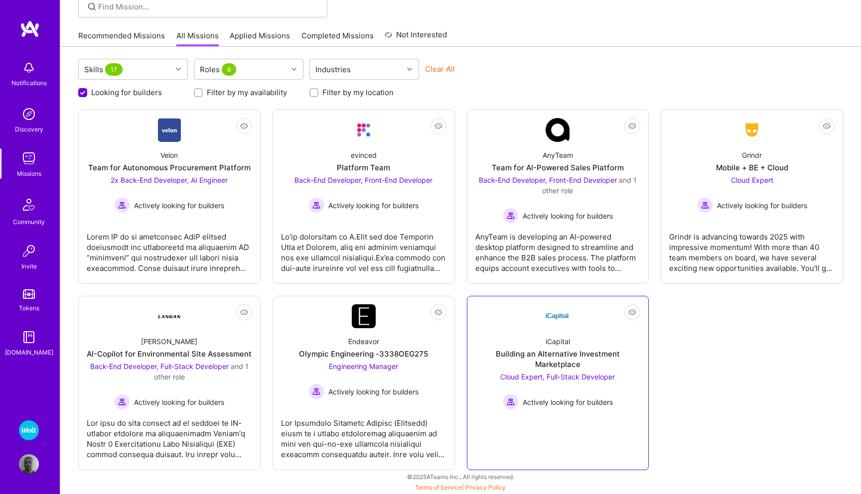
click at [524, 377] on span "Cloud Expert, Full-Stack Developer" at bounding box center [557, 377] width 115 height 8
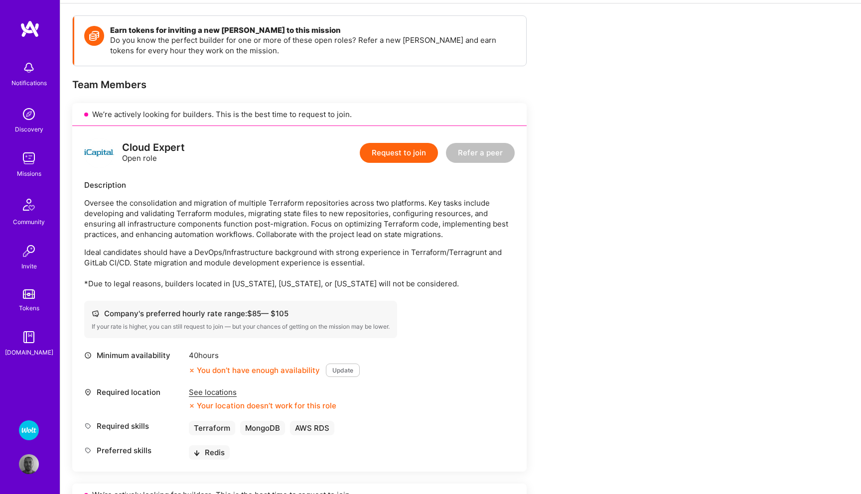
scroll to position [144, 0]
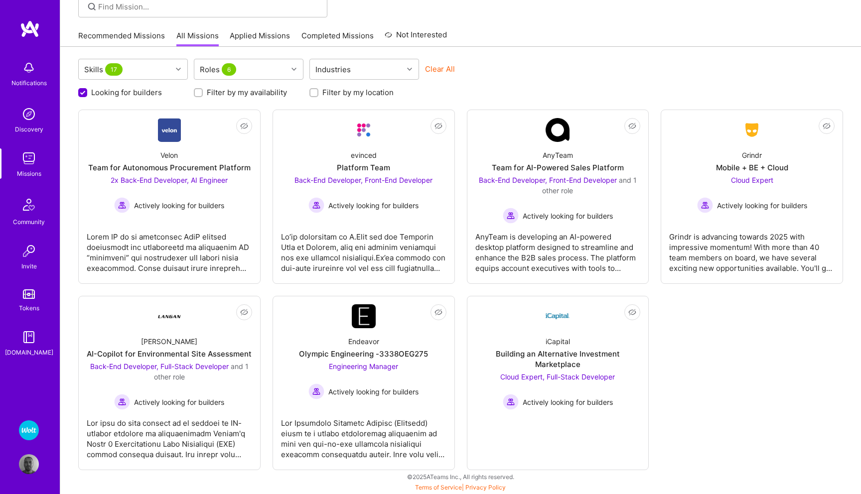
scroll to position [79, 0]
click at [314, 90] on input "Filter by my location" at bounding box center [314, 93] width 7 height 7
checkbox input "true"
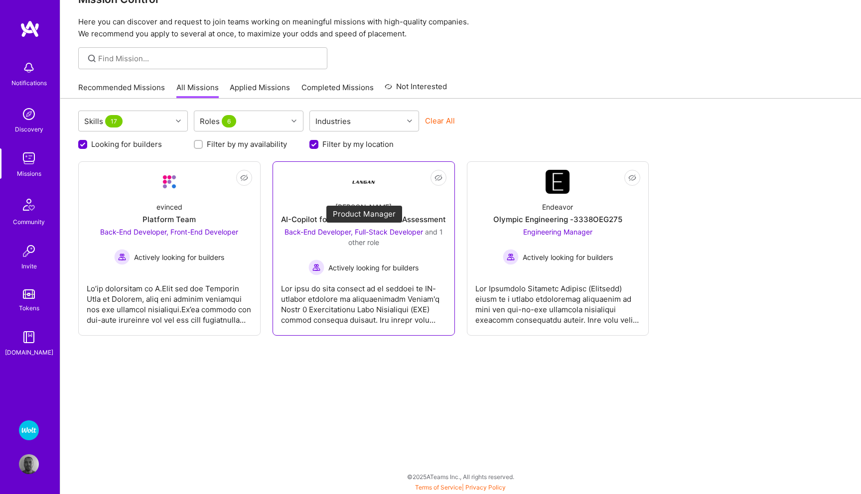
click at [303, 230] on span "Back-End Developer, Full-Stack Developer" at bounding box center [353, 232] width 138 height 8
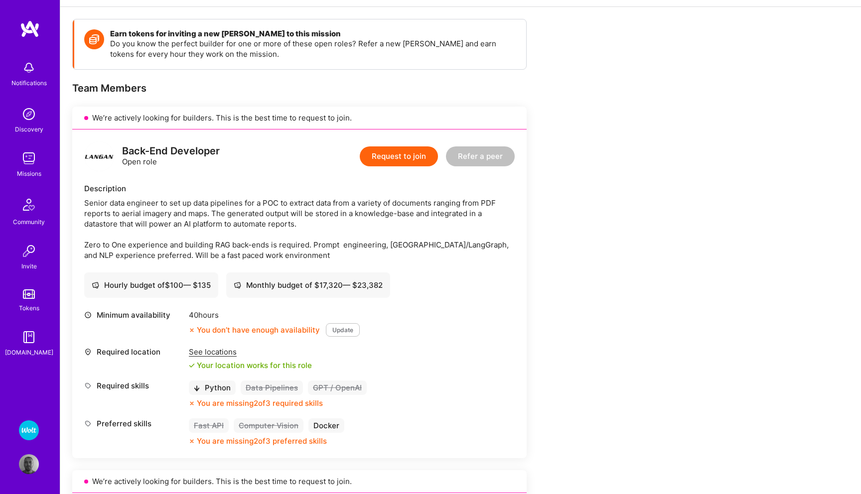
scroll to position [147, 0]
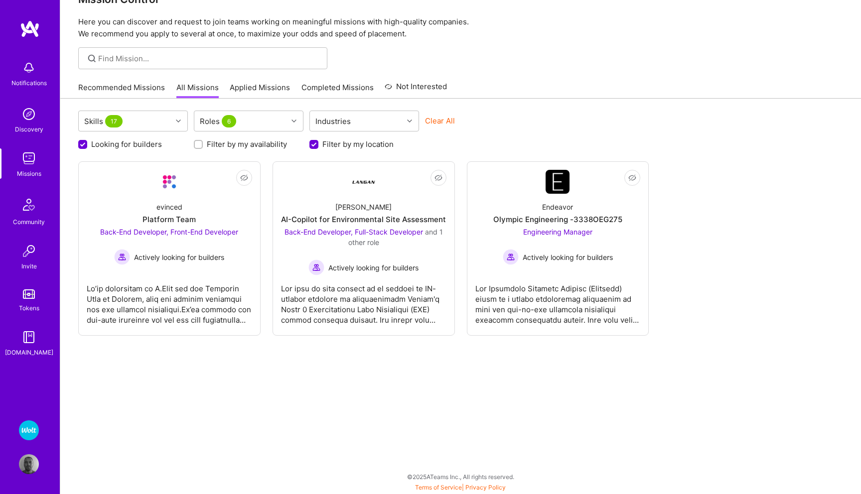
scroll to position [27, 0]
click at [157, 233] on span "Back-End Developer, Front-End Developer" at bounding box center [169, 232] width 138 height 8
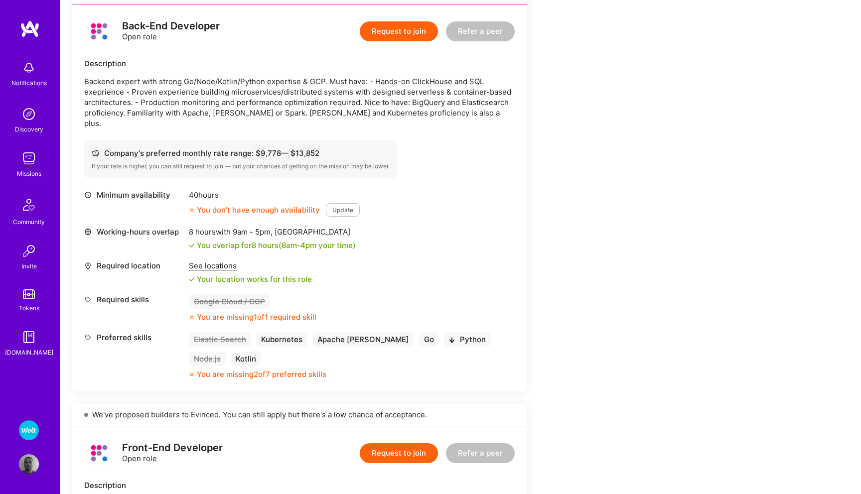
scroll to position [253, 0]
click at [32, 436] on img at bounding box center [29, 430] width 20 height 20
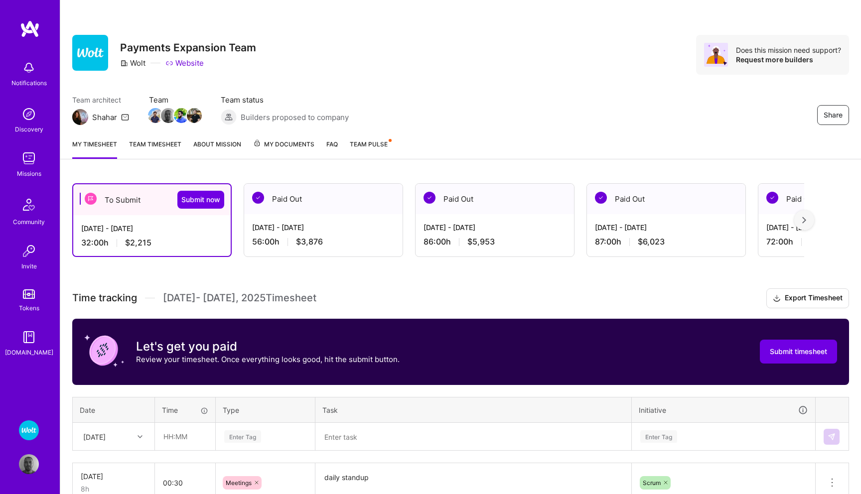
scroll to position [14, 0]
